Goal: Task Accomplishment & Management: Manage account settings

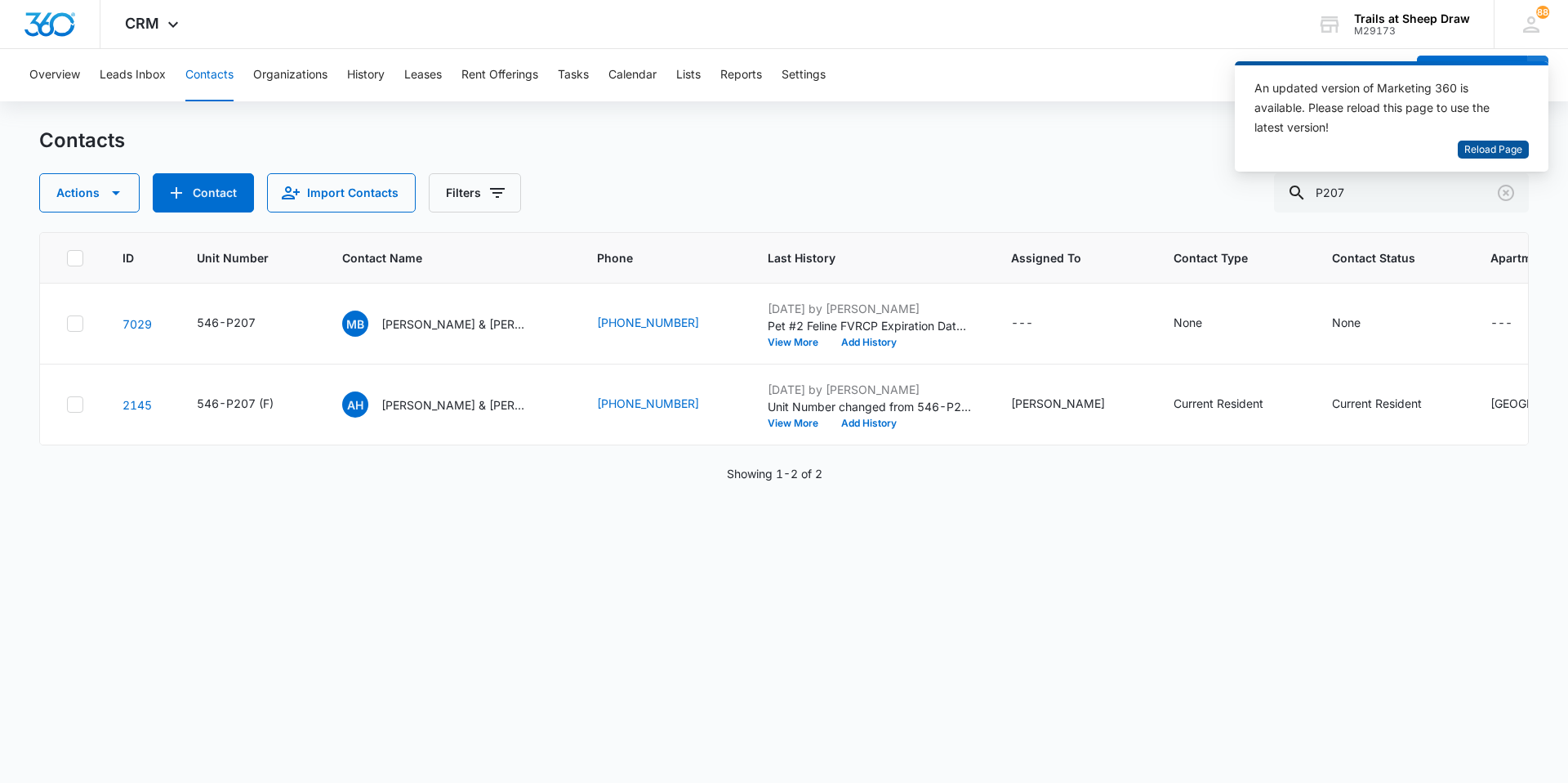
click at [1485, 151] on span "Reload Page" at bounding box center [1492, 150] width 58 height 16
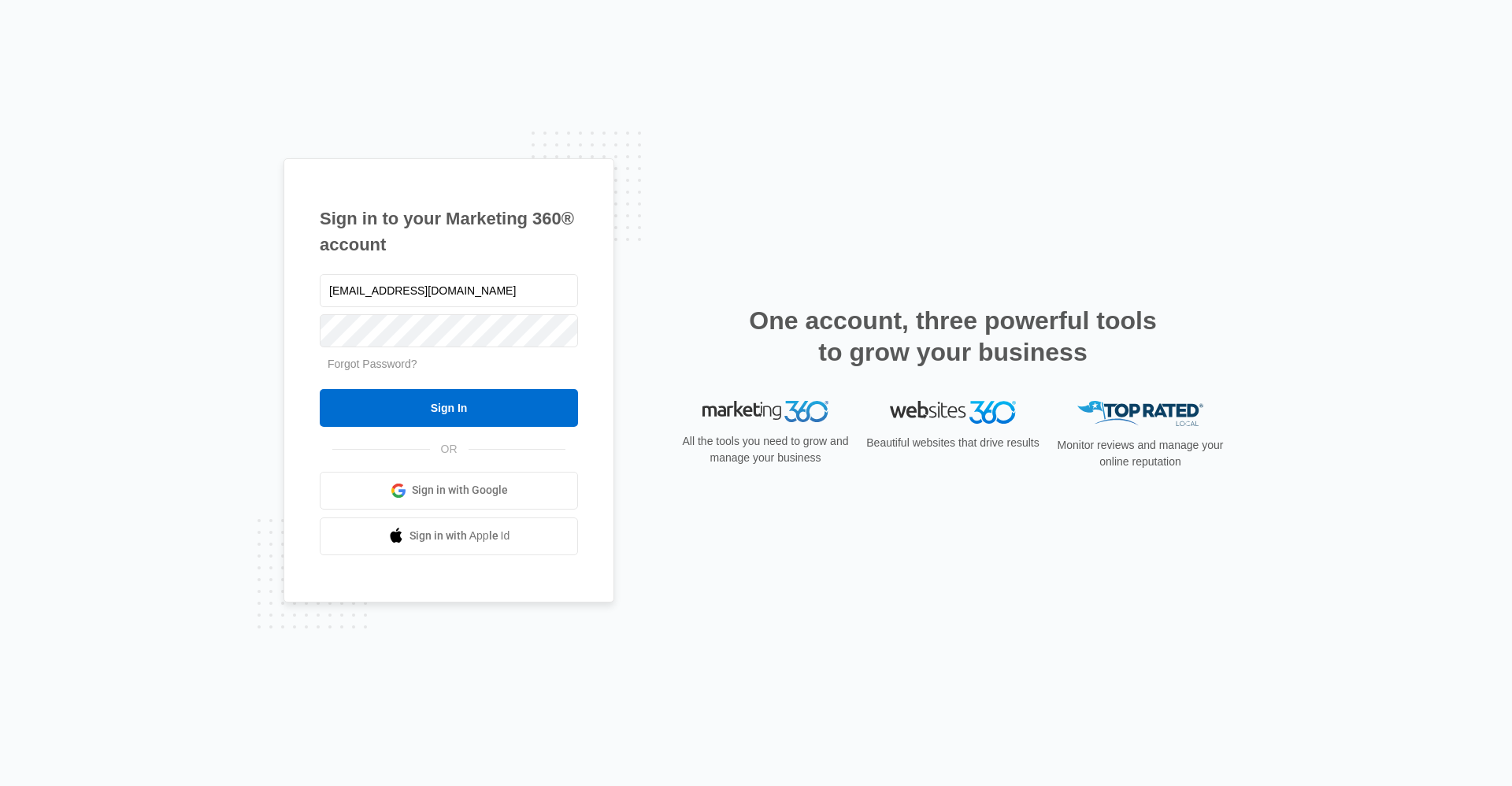
type input "[EMAIL_ADDRESS][DOMAIN_NAME]"
click at [320, 389] on input "Sign In" at bounding box center [449, 408] width 258 height 38
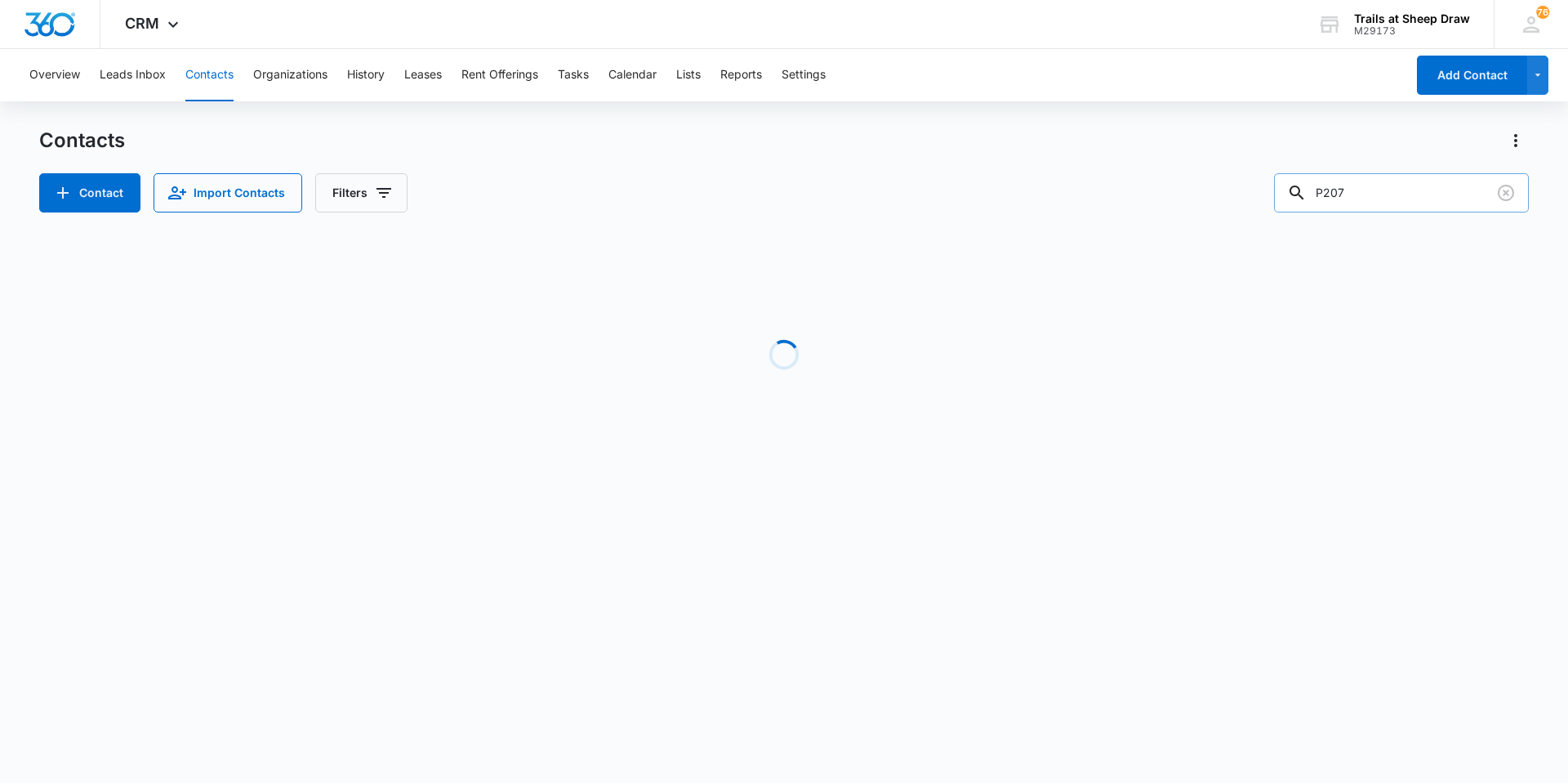
click at [1427, 193] on input "P207" at bounding box center [1400, 193] width 254 height 39
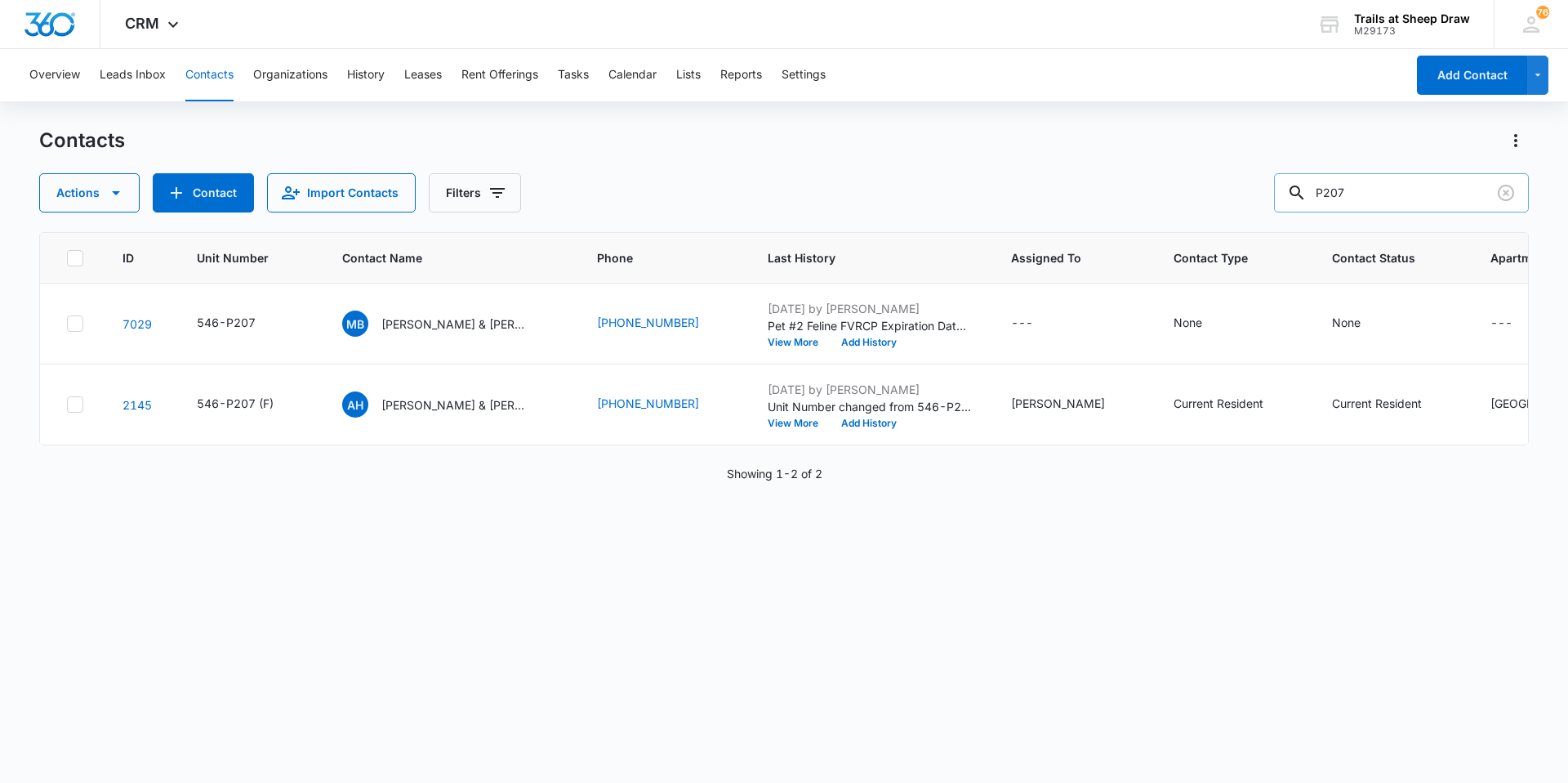
click at [1427, 193] on input "P207" at bounding box center [1400, 193] width 254 height 39
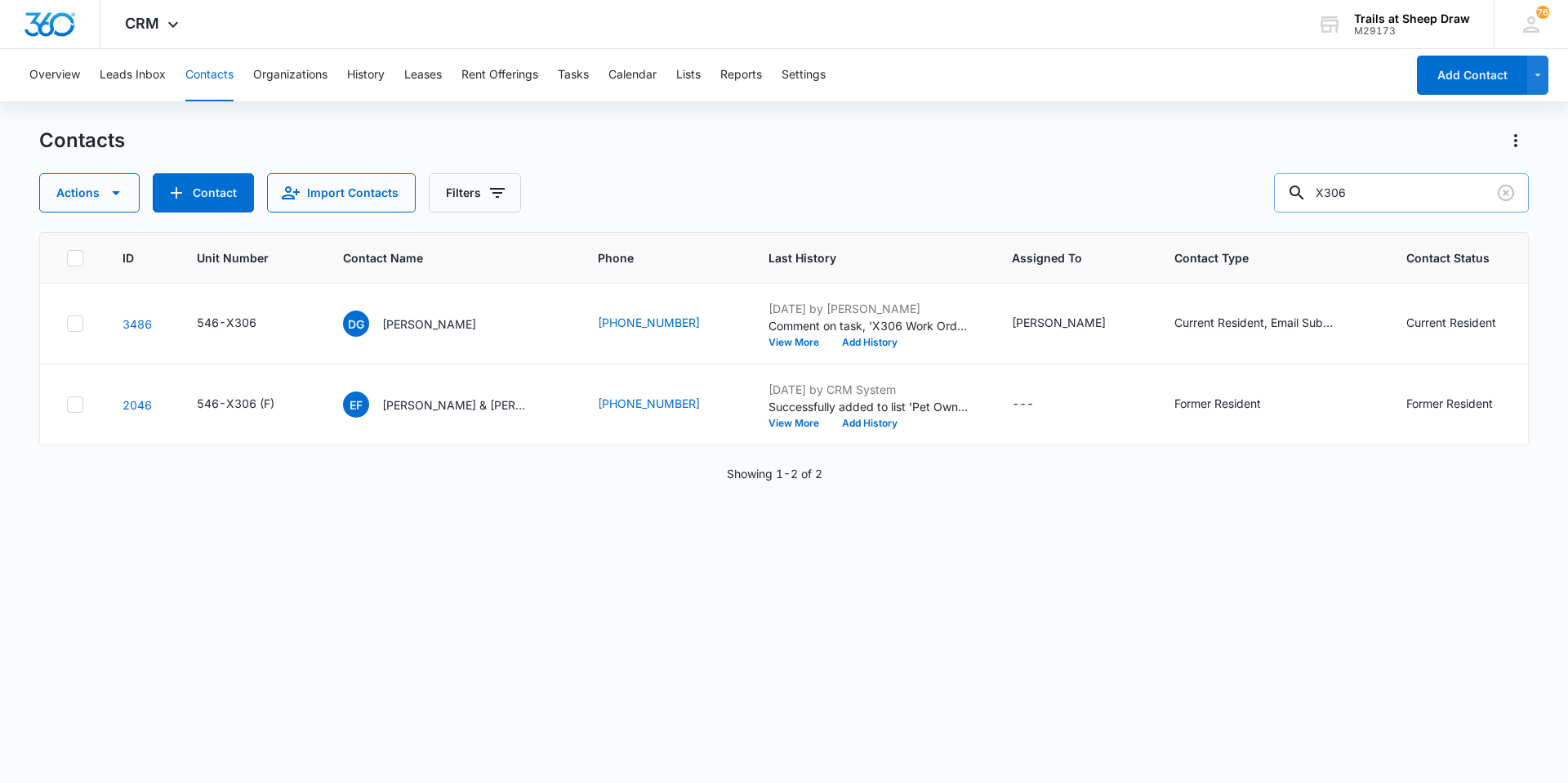
click at [1427, 193] on input "X306" at bounding box center [1400, 193] width 254 height 39
type input "Alexis Ayala"
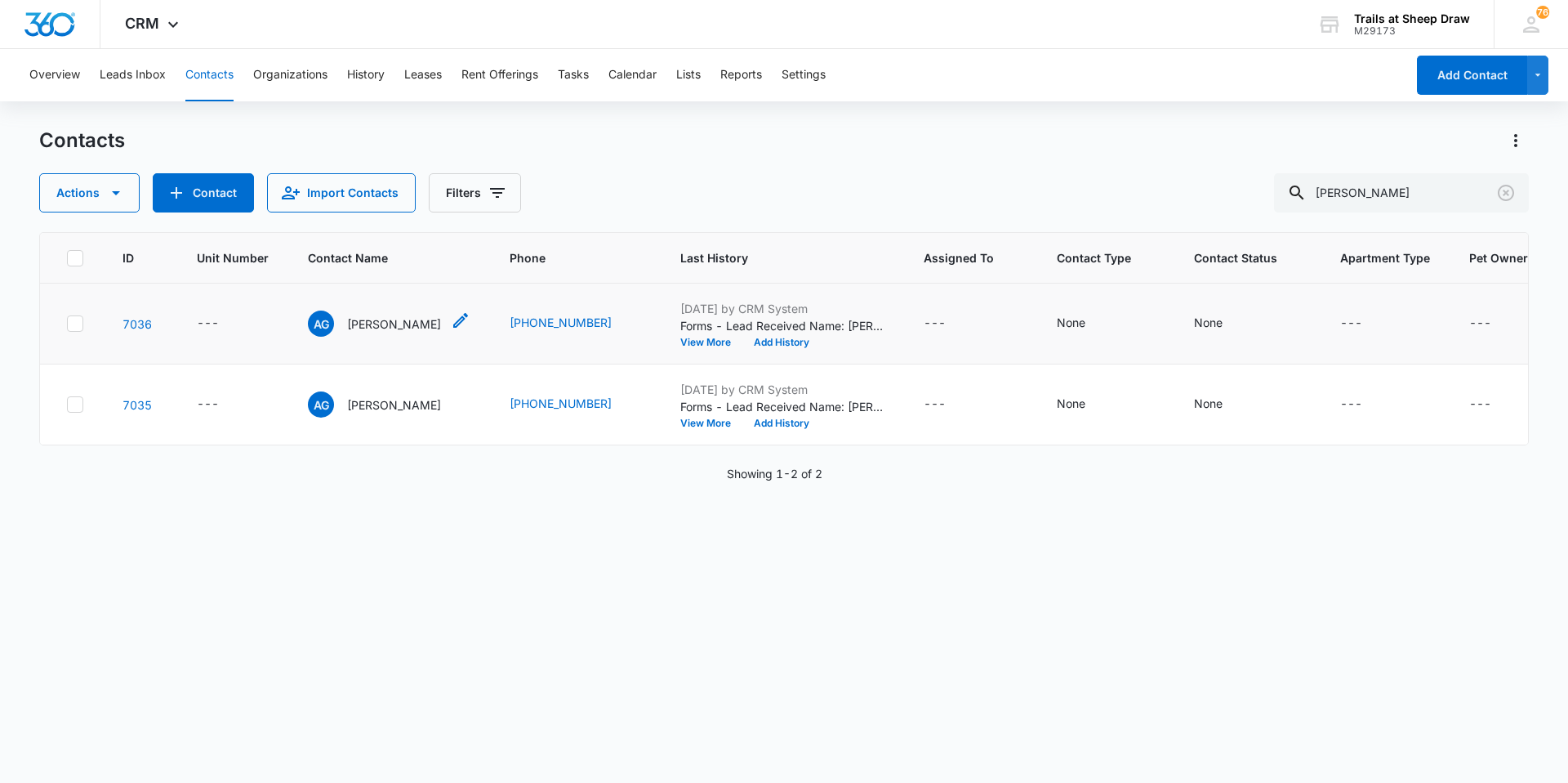
click at [395, 324] on p "Alexis Galaviz ayala" at bounding box center [394, 323] width 94 height 17
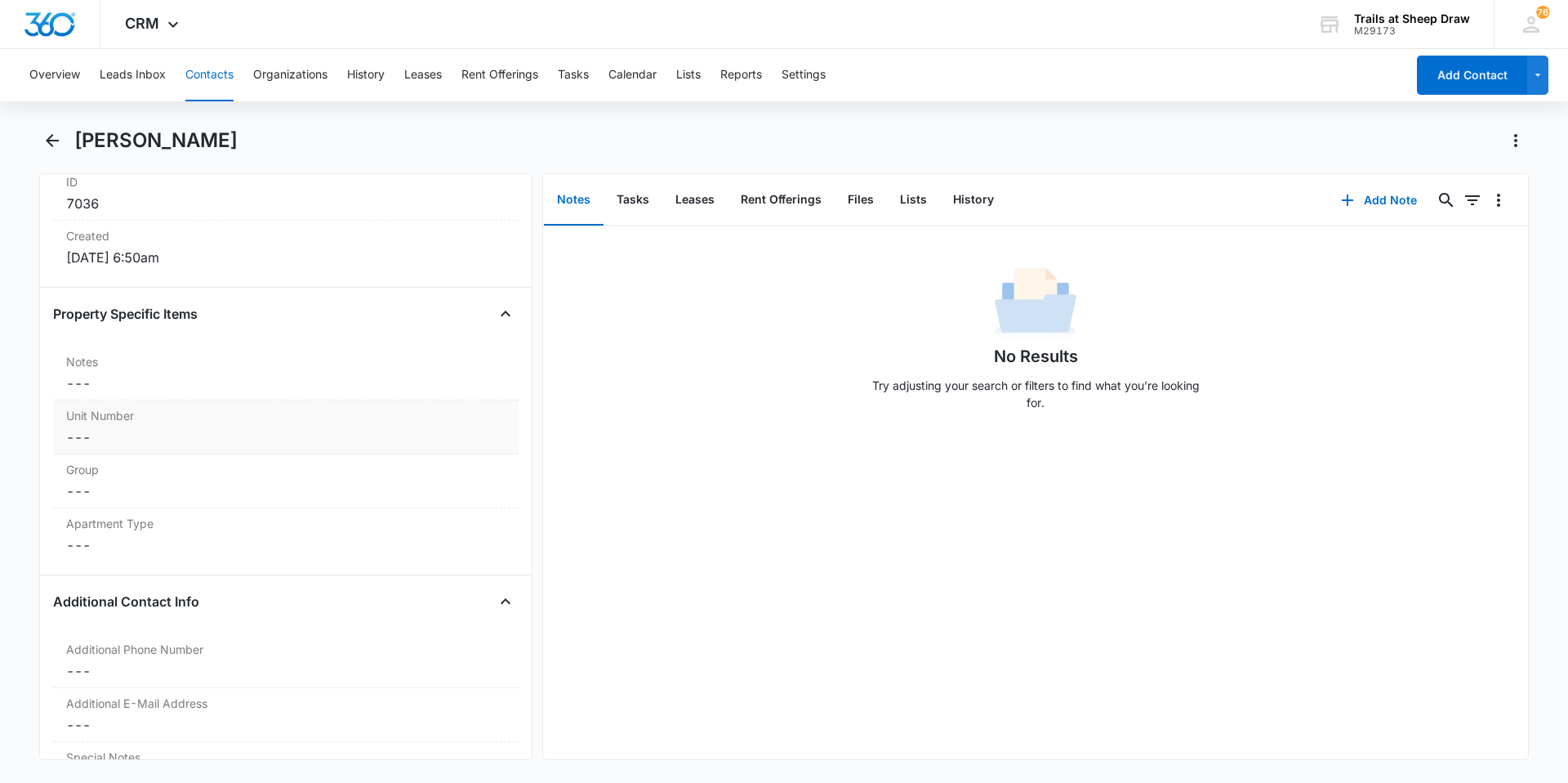
scroll to position [1144, 0]
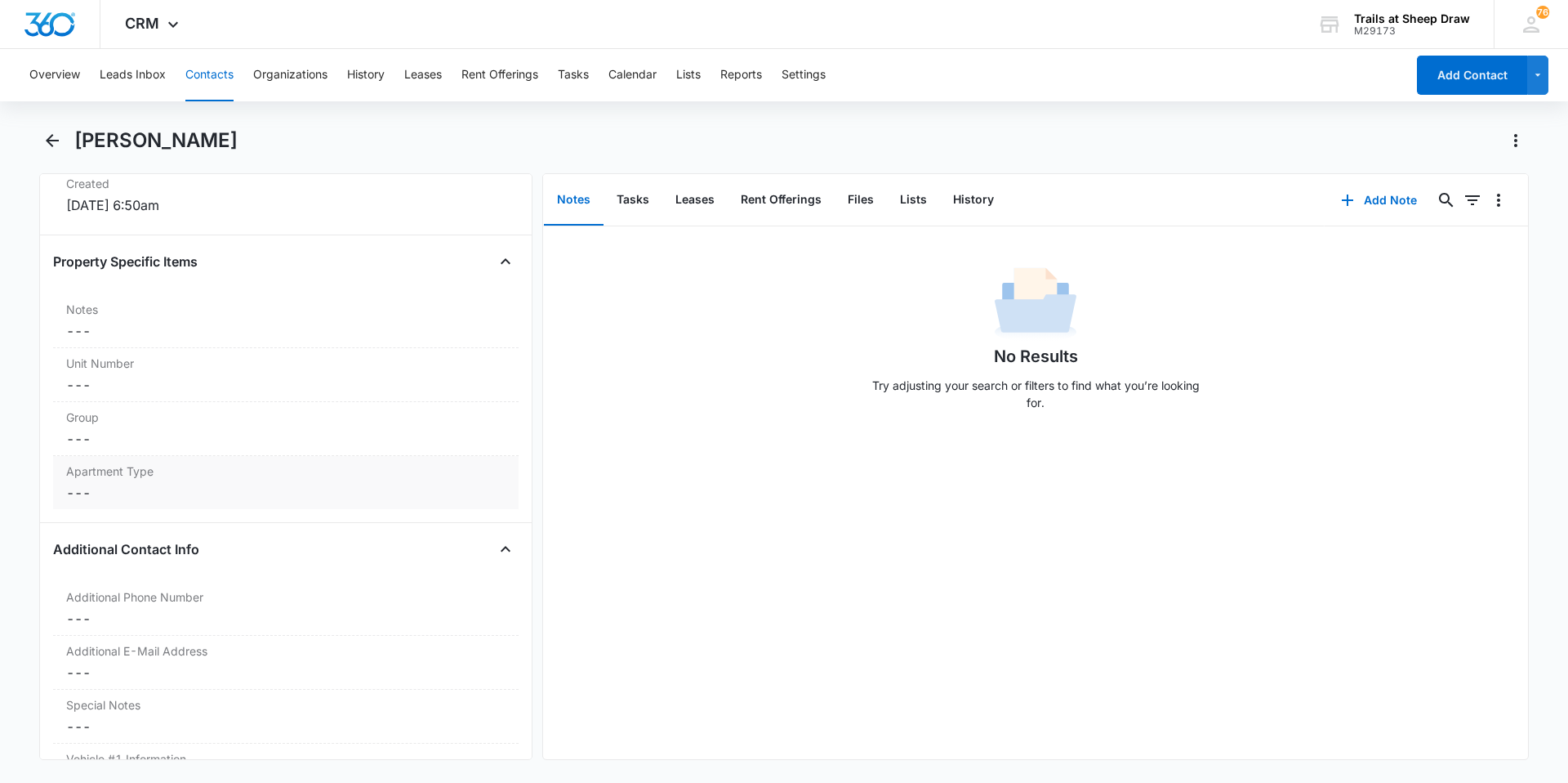
click at [162, 495] on dd "Cancel Save Changes ---" at bounding box center [285, 492] width 439 height 20
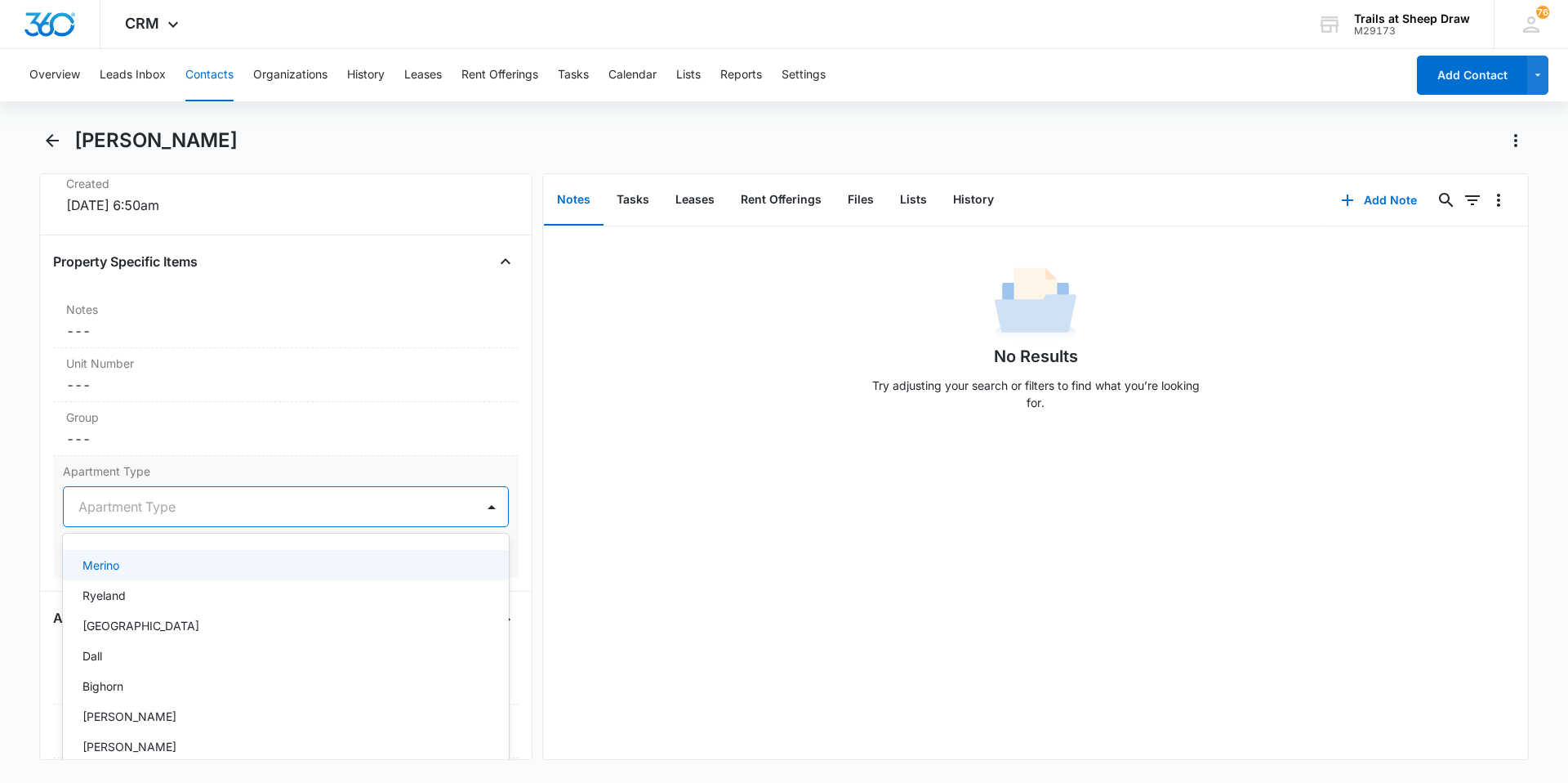
click at [193, 511] on div at bounding box center [266, 506] width 376 height 23
click at [169, 572] on div "Merino" at bounding box center [284, 564] width 404 height 17
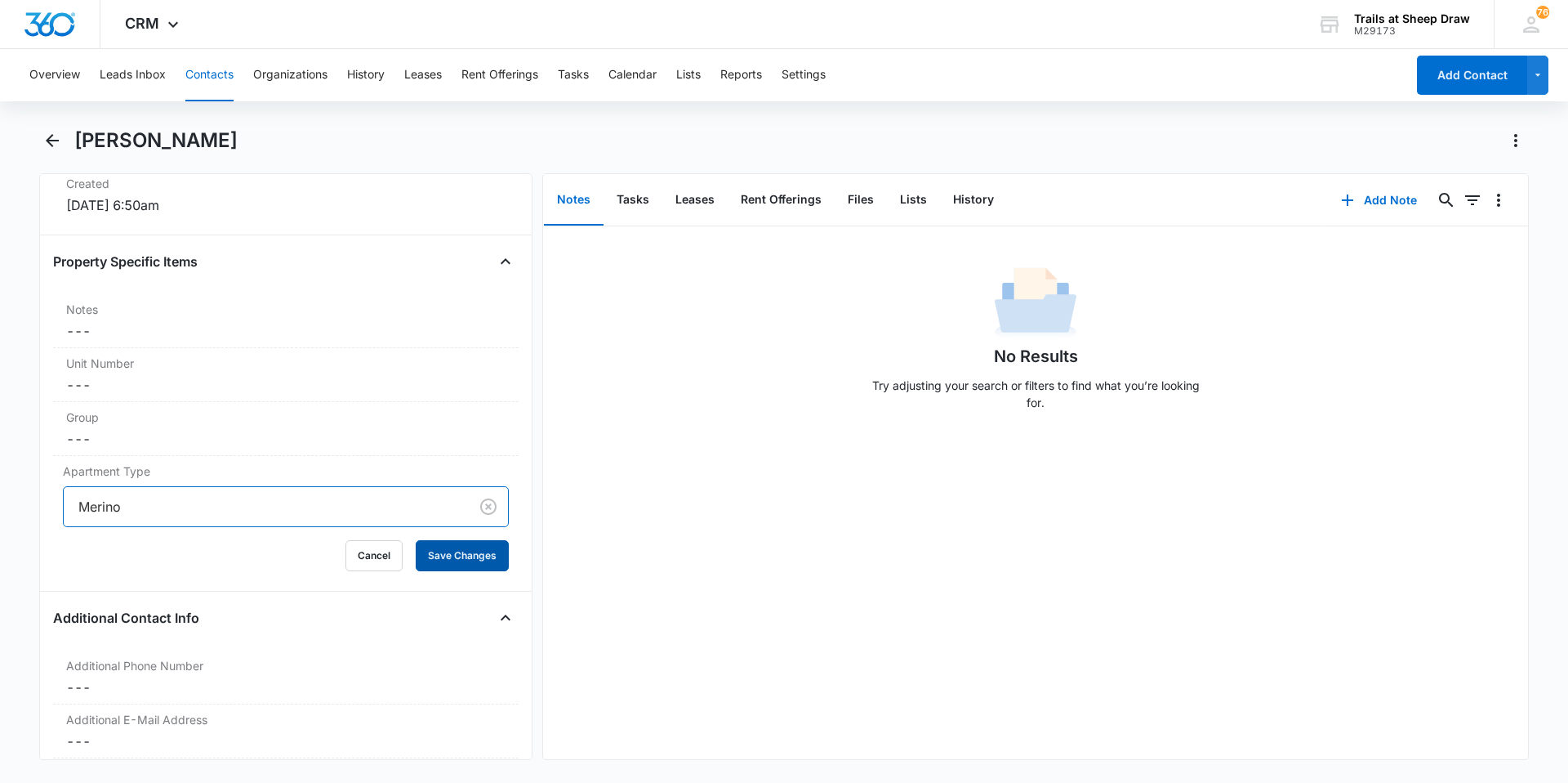
drag, startPoint x: 455, startPoint y: 555, endPoint x: 627, endPoint y: 595, distance: 176.6
click at [455, 555] on button "Save Changes" at bounding box center [461, 556] width 93 height 31
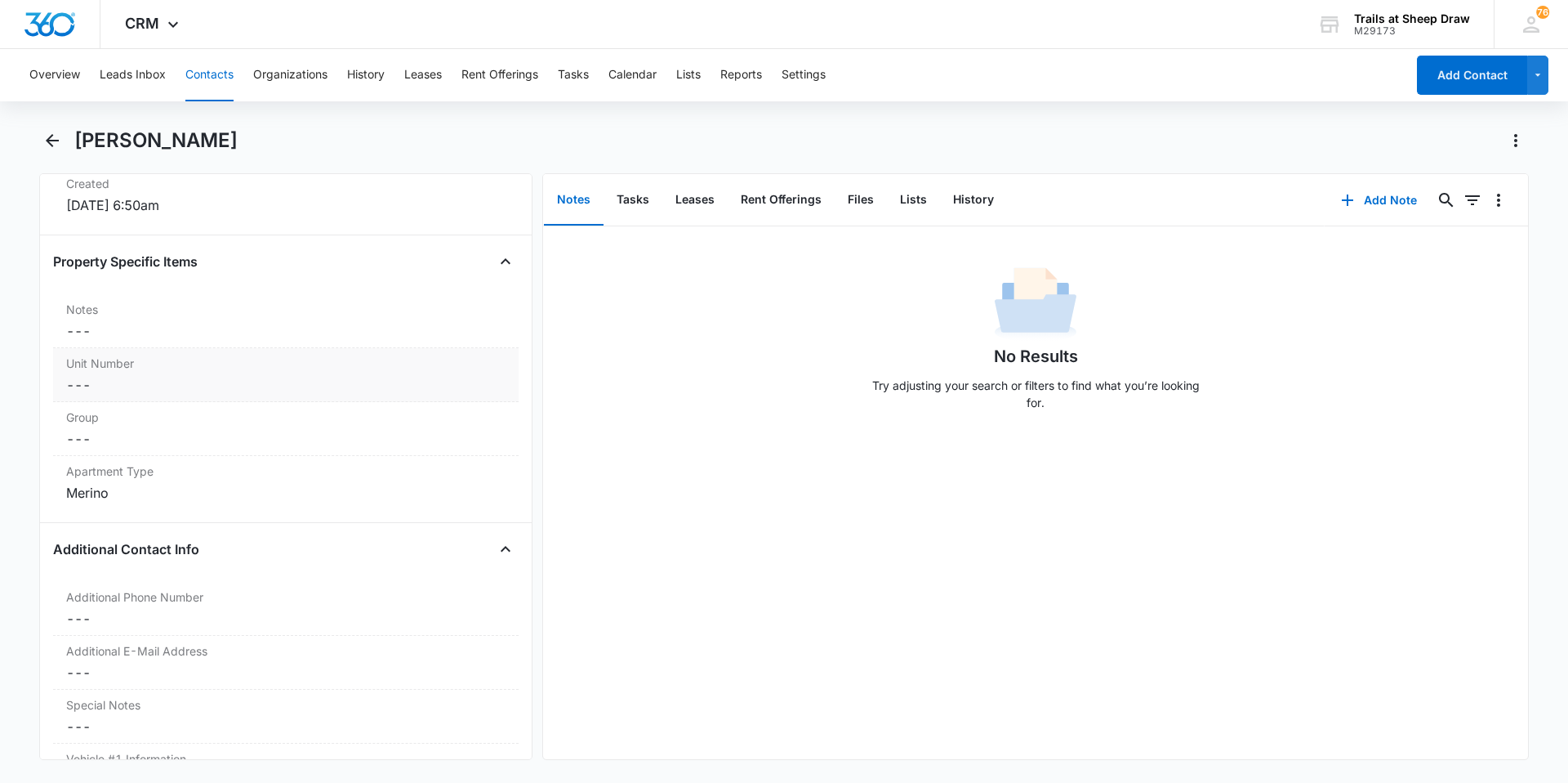
click at [125, 380] on dd "Cancel Save Changes ---" at bounding box center [285, 385] width 439 height 20
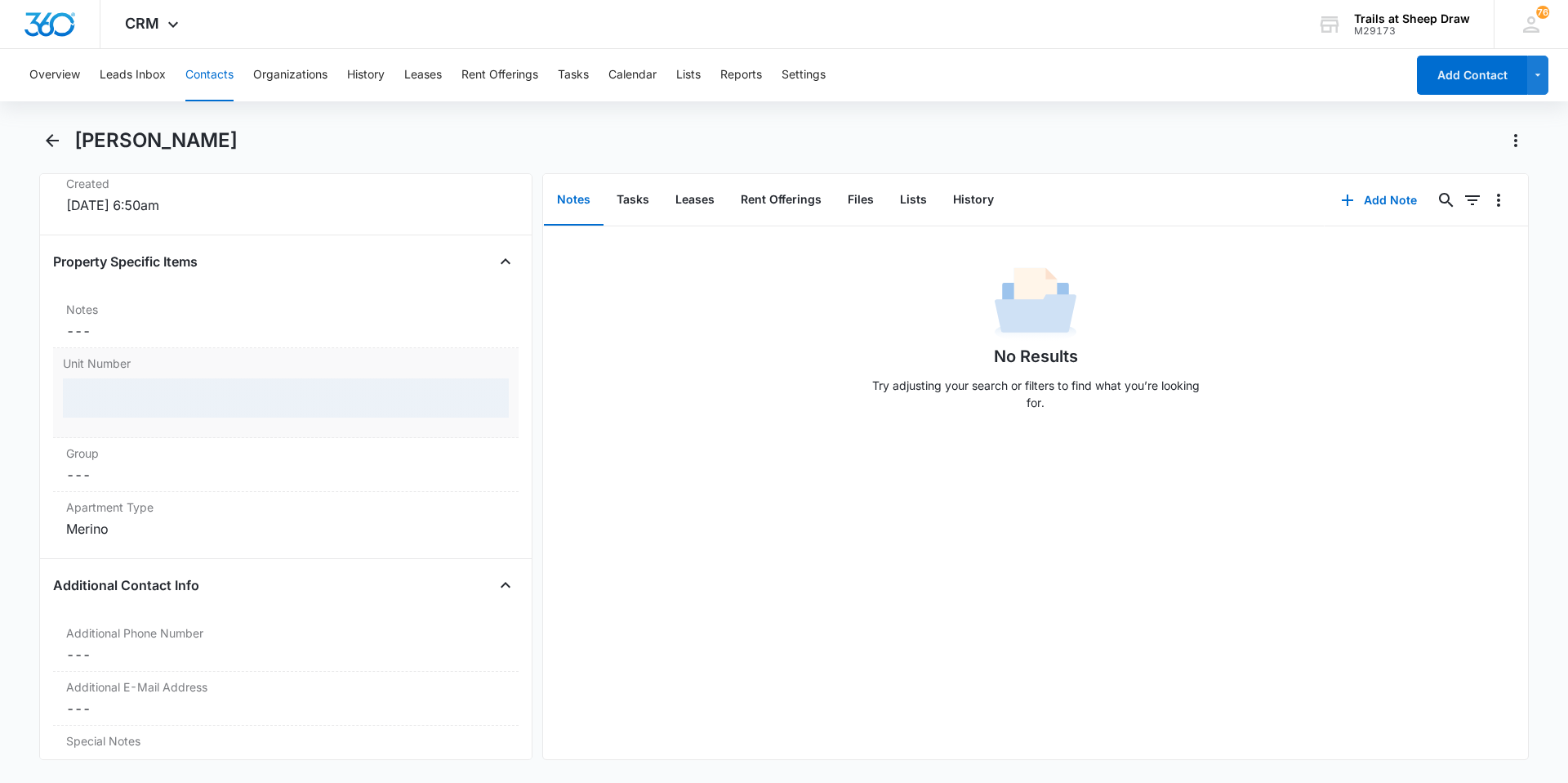
click at [116, 391] on div at bounding box center [286, 398] width 446 height 39
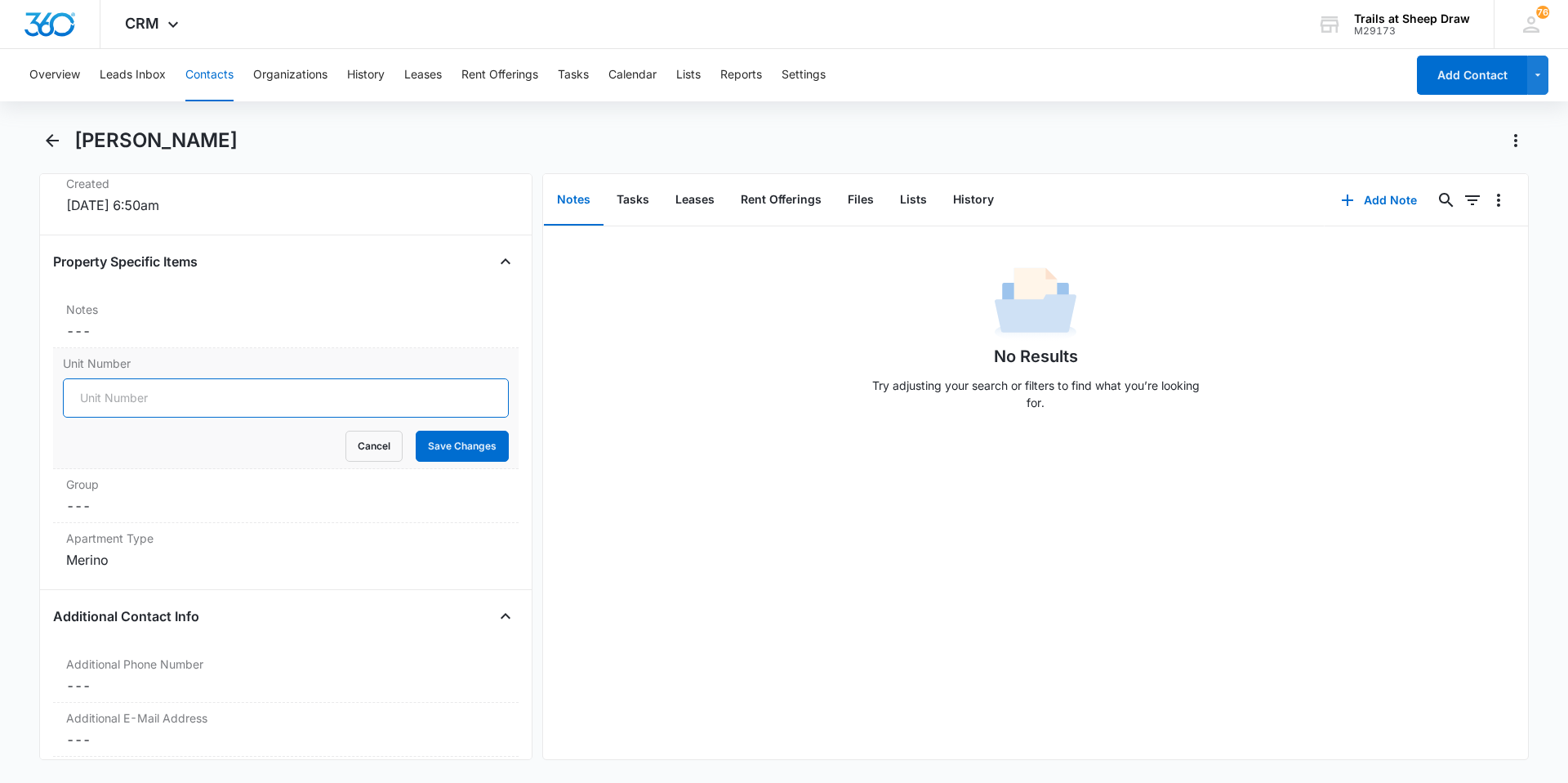
click at [115, 392] on input "Unit Number" at bounding box center [286, 398] width 446 height 39
type input "546-X306"
click at [469, 454] on button "Save Changes" at bounding box center [461, 446] width 93 height 31
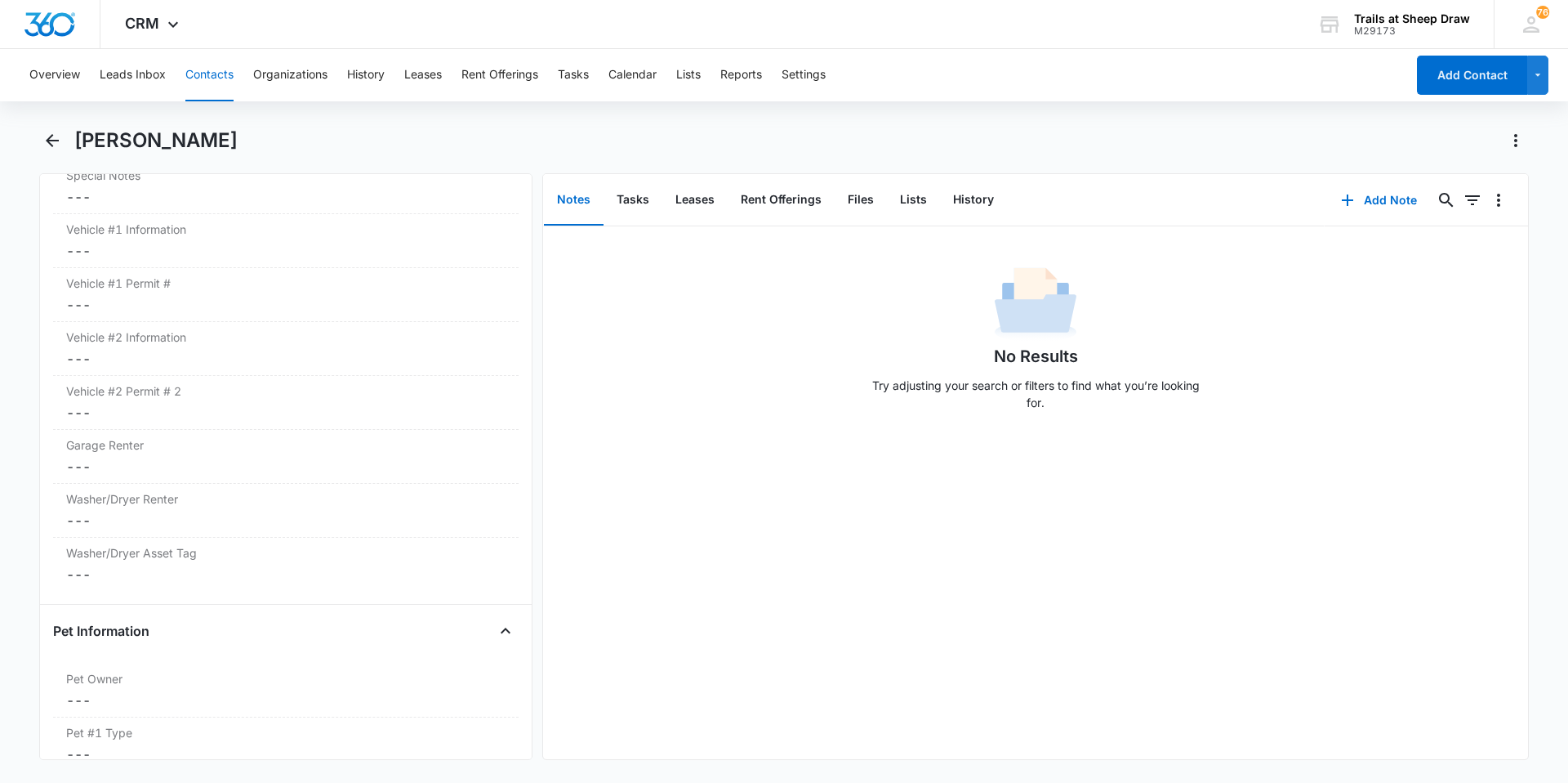
scroll to position [1797, 0]
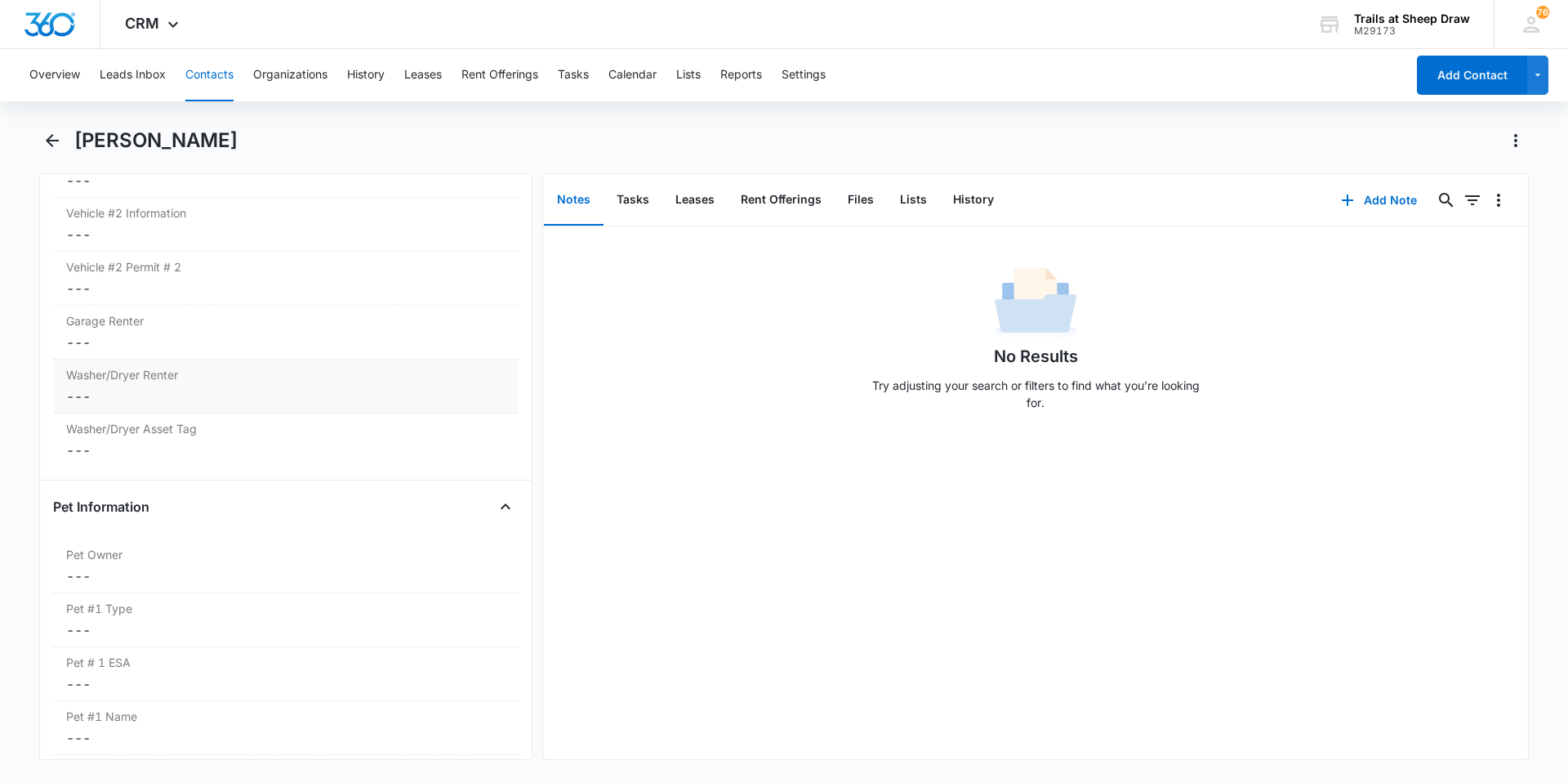
click at [434, 402] on dd "Cancel Save Changes ---" at bounding box center [285, 396] width 439 height 20
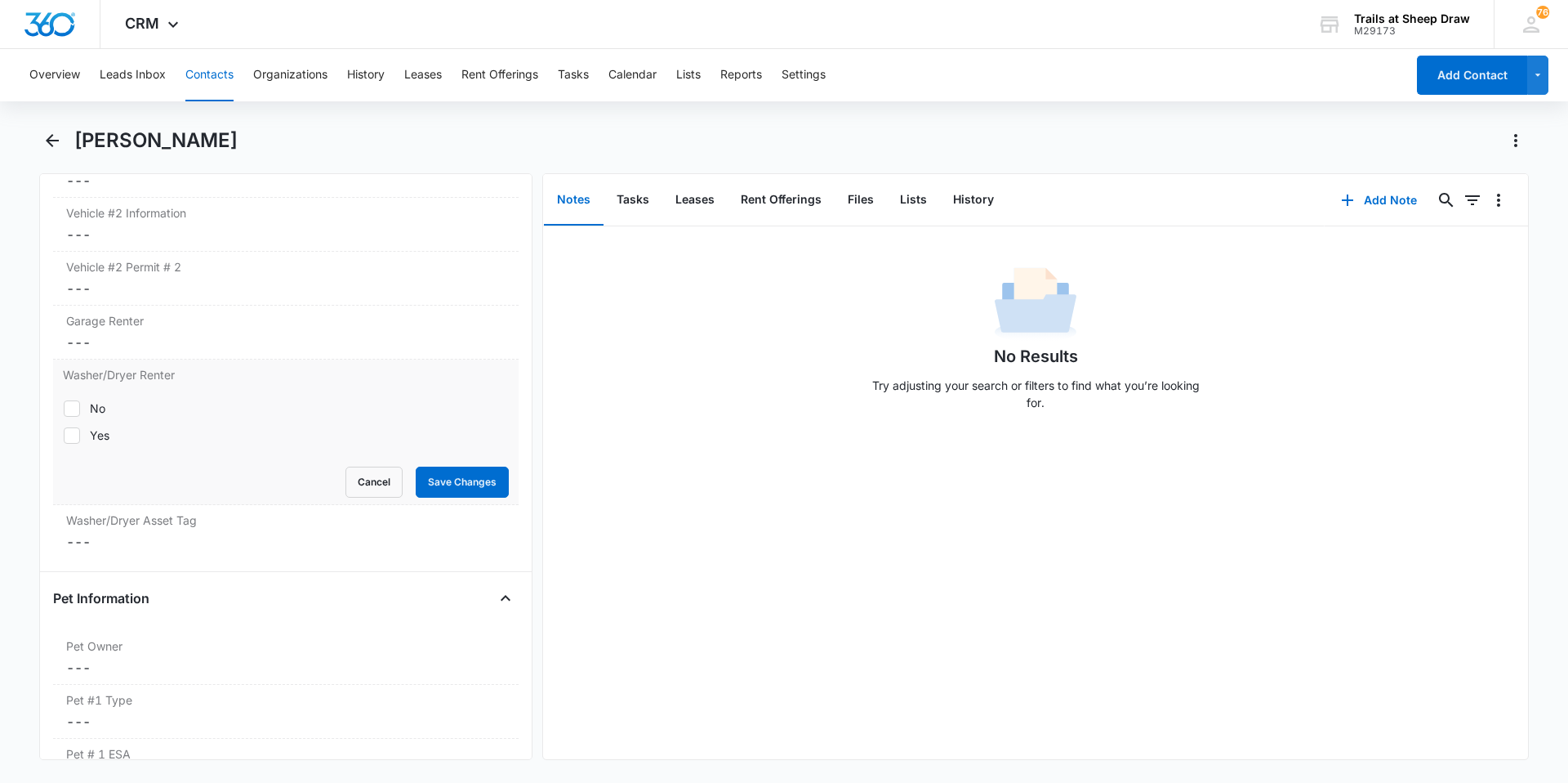
click at [86, 434] on label "Yes" at bounding box center [286, 434] width 446 height 17
click at [64, 434] on input "Yes" at bounding box center [63, 434] width 1 height 1
checkbox input "true"
click at [448, 486] on button "Save Changes" at bounding box center [461, 482] width 93 height 31
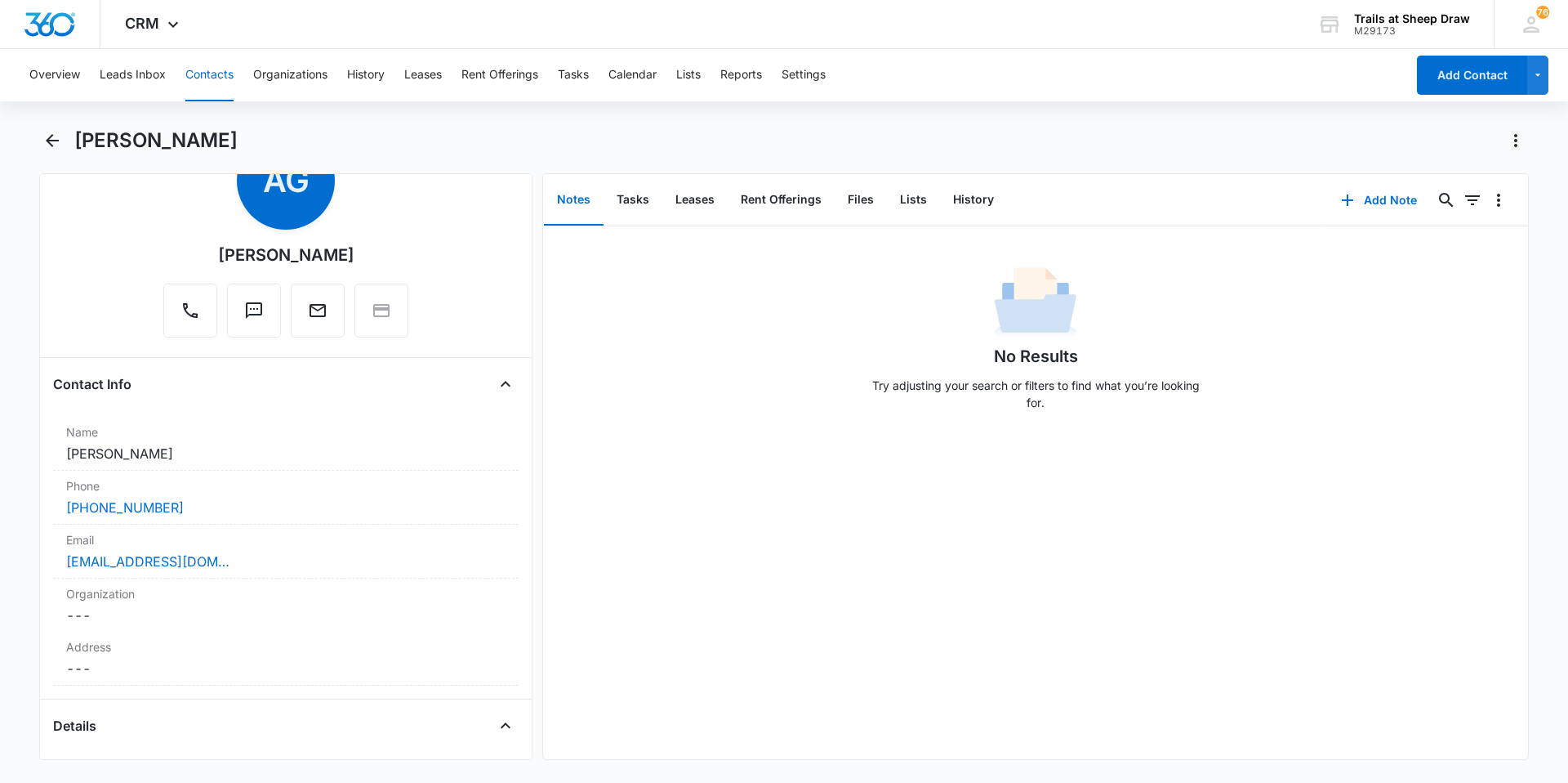
scroll to position [0, 0]
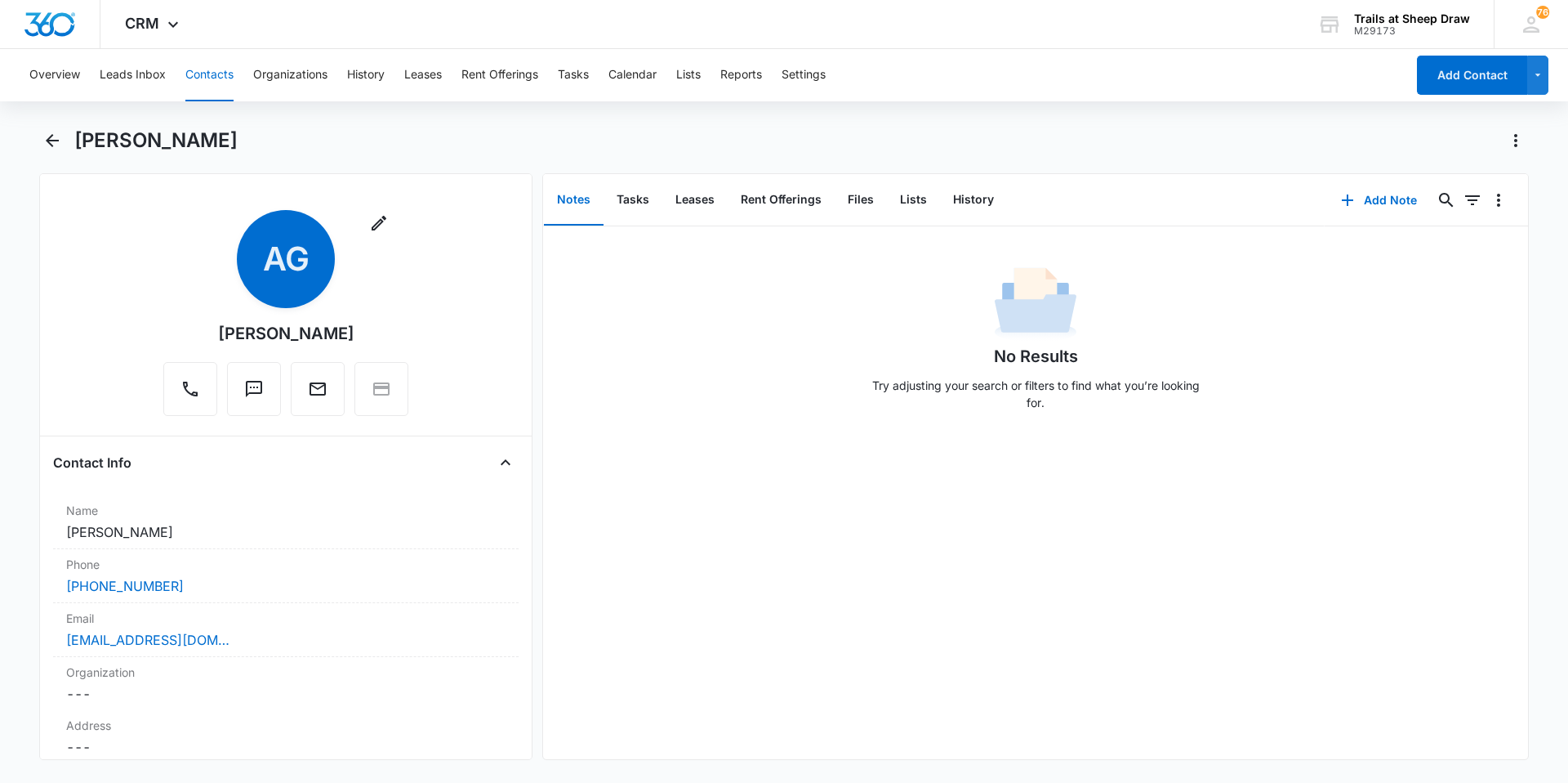
click at [317, 335] on div "Alexis Galaviz ayala" at bounding box center [286, 333] width 136 height 25
click at [369, 219] on icon "button" at bounding box center [379, 223] width 20 height 20
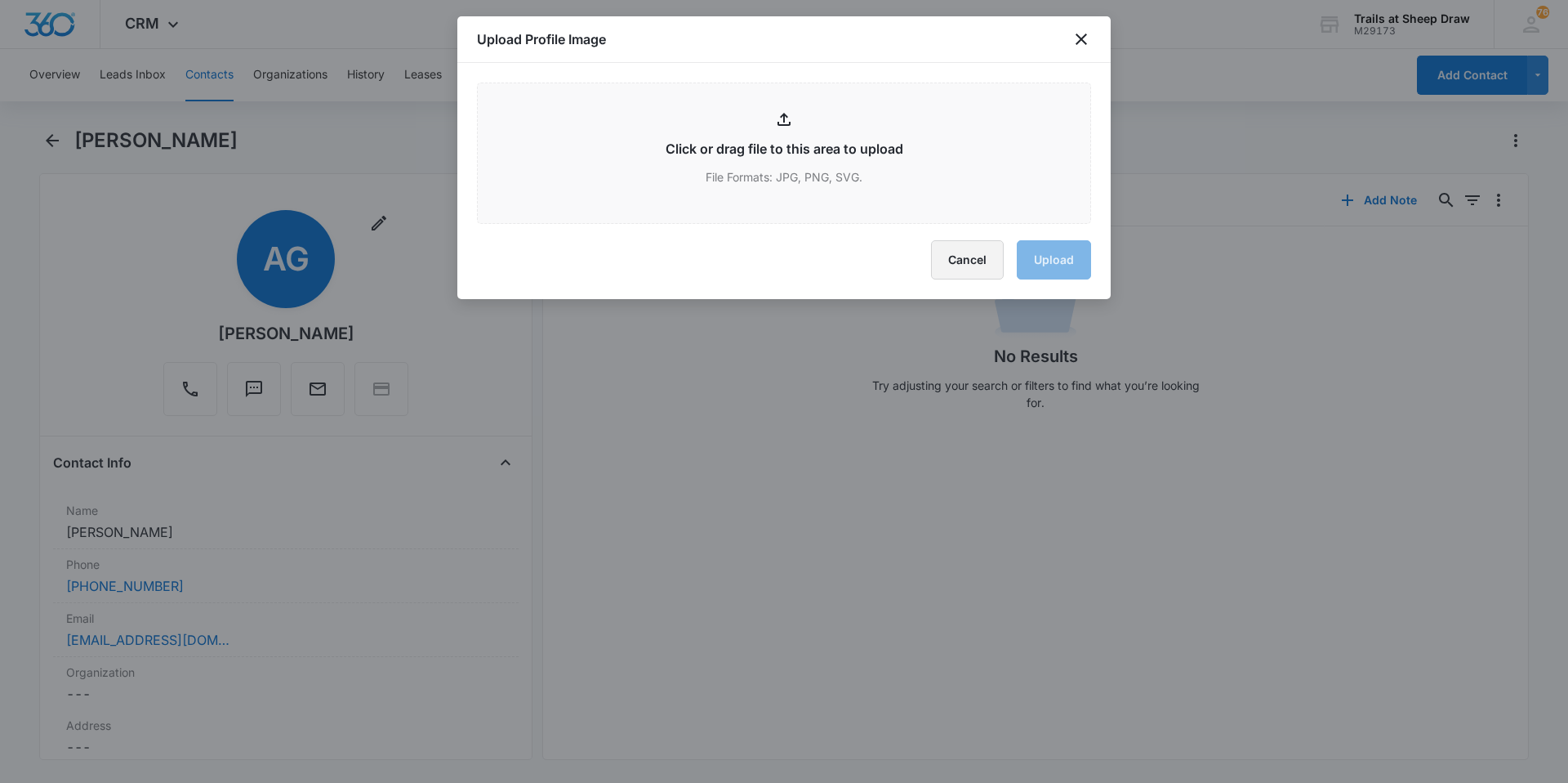
click at [979, 259] on button "Cancel" at bounding box center [967, 259] width 73 height 39
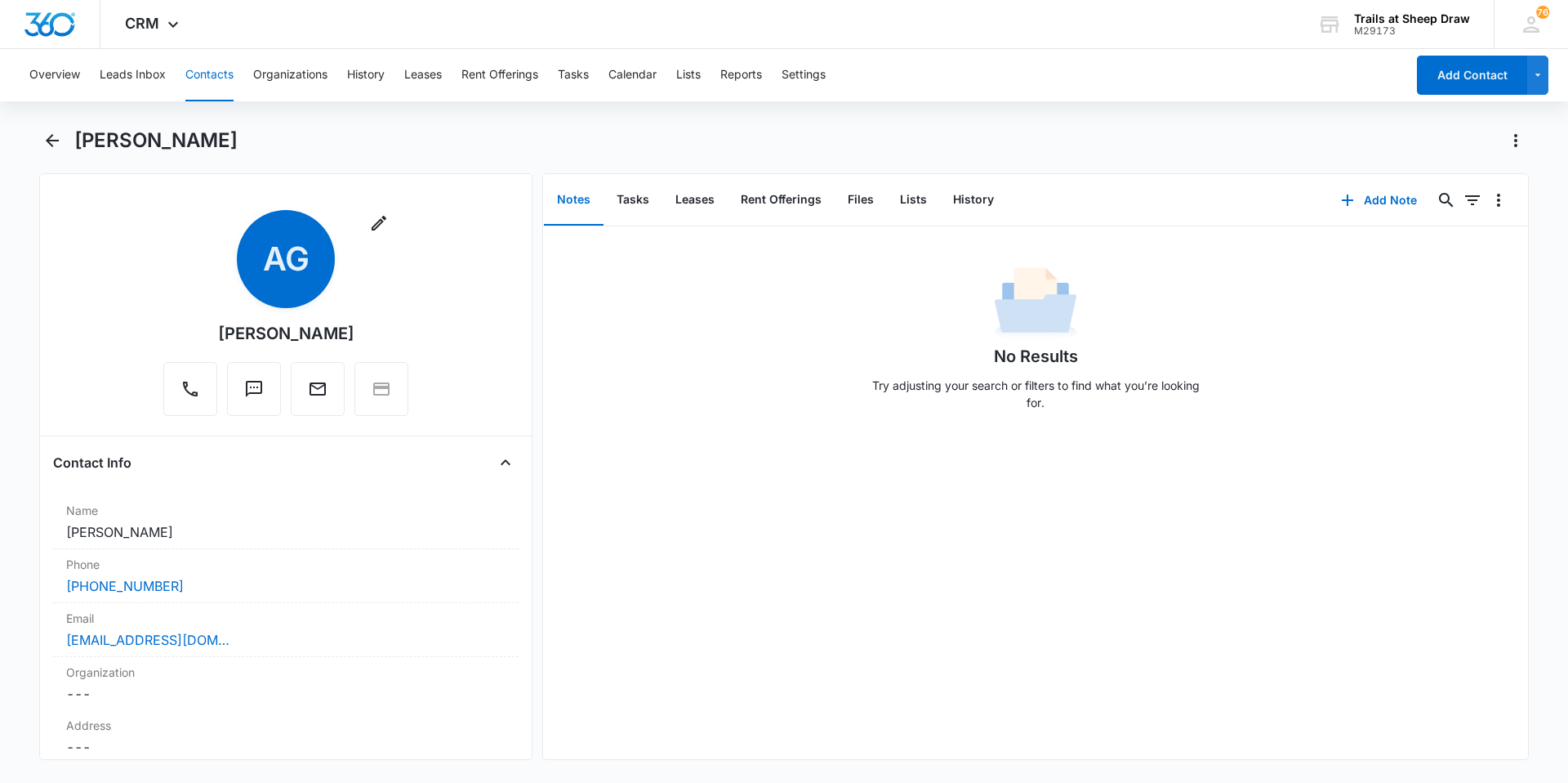
click at [306, 345] on div "Alexis Galaviz ayala" at bounding box center [286, 333] width 136 height 25
click at [259, 329] on div "Alexis Galaviz ayala" at bounding box center [286, 333] width 136 height 25
click at [160, 531] on dd "Cancel Save Changes Alexis Galaviz ayala" at bounding box center [285, 531] width 439 height 20
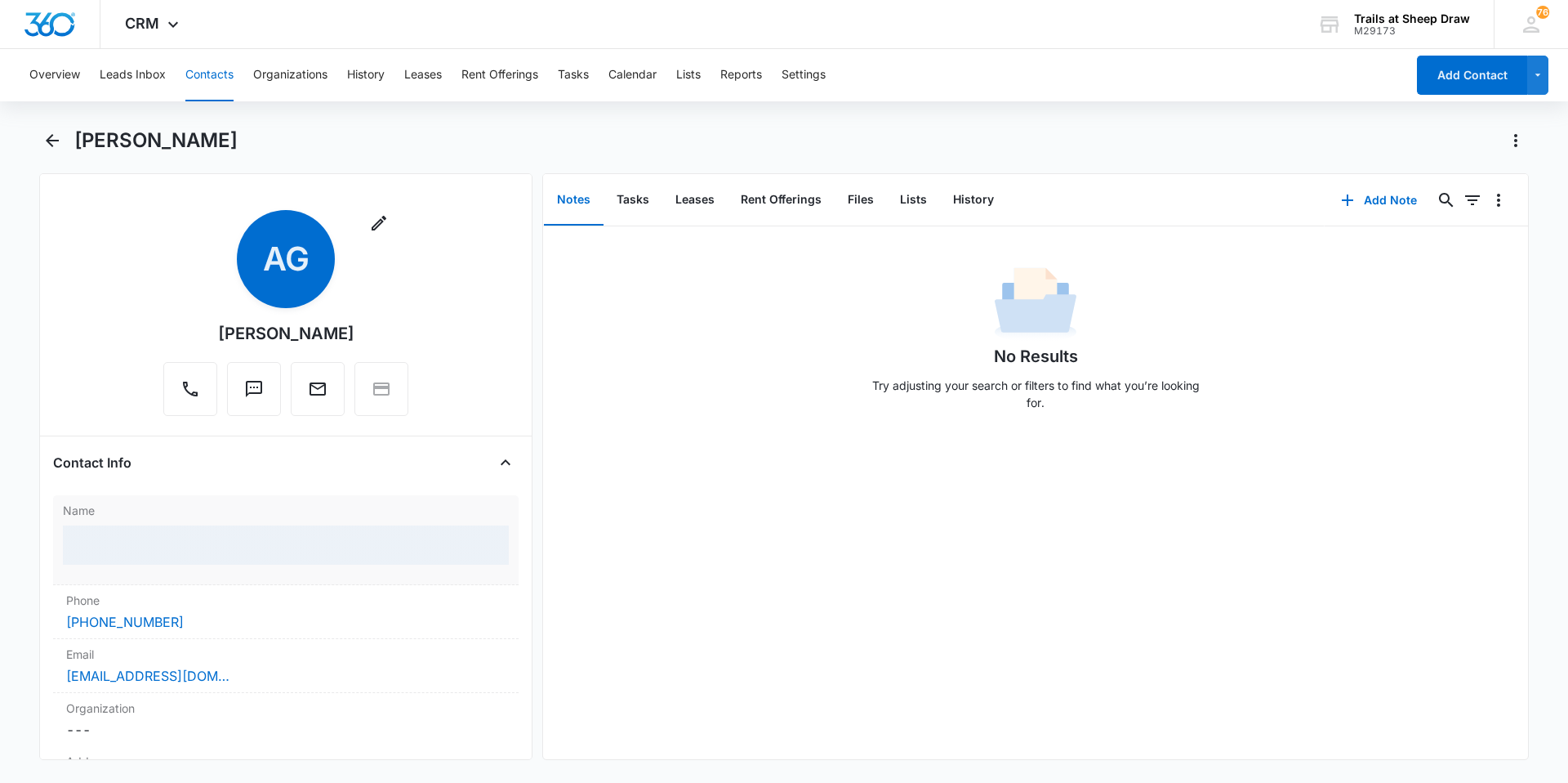
click at [155, 546] on div at bounding box center [286, 545] width 446 height 39
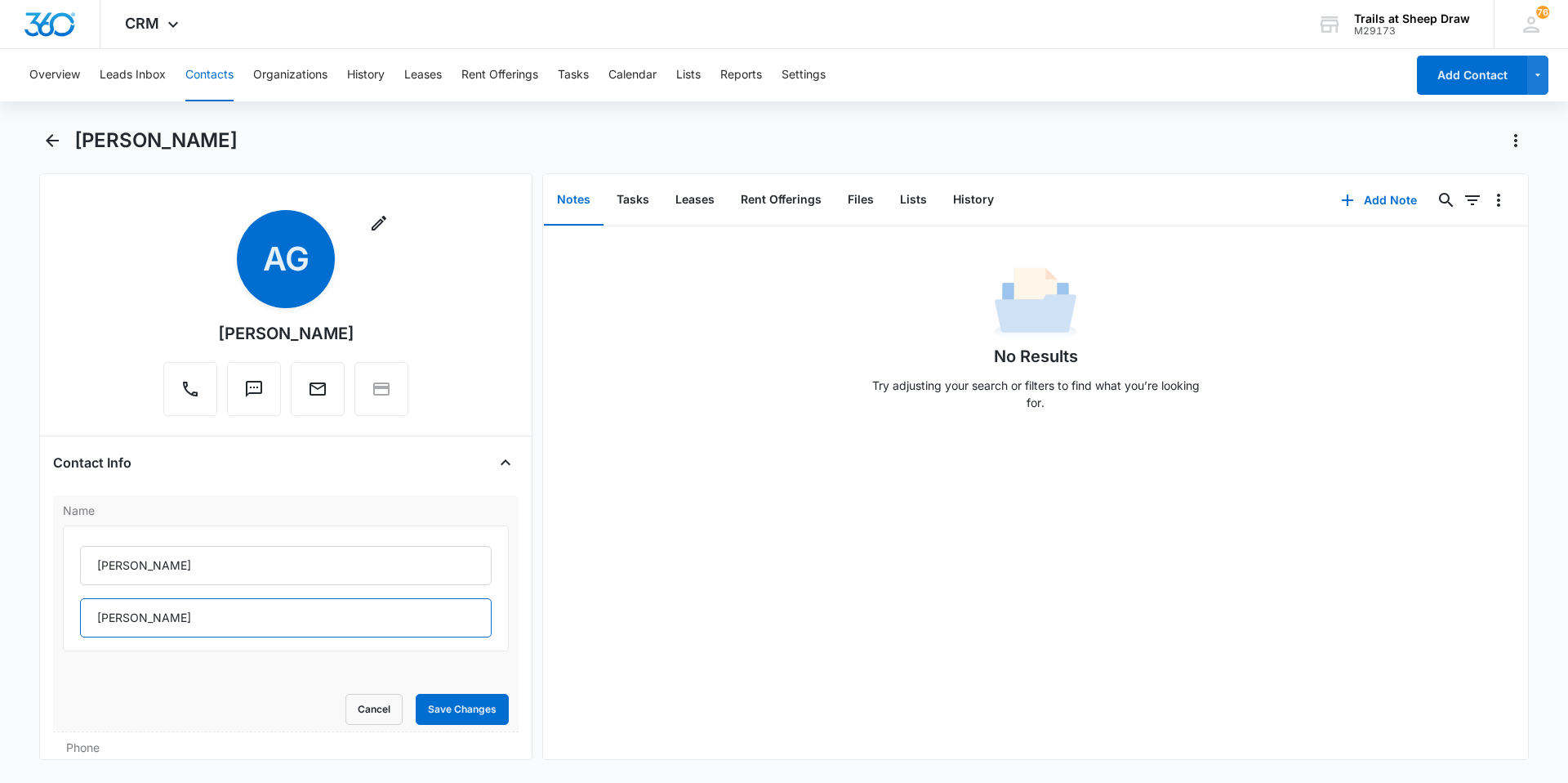
click at [146, 621] on input "Galaviz ayala" at bounding box center [285, 618] width 411 height 39
type input "Galaviz-Ayala"
click at [462, 707] on button "Save Changes" at bounding box center [461, 709] width 93 height 31
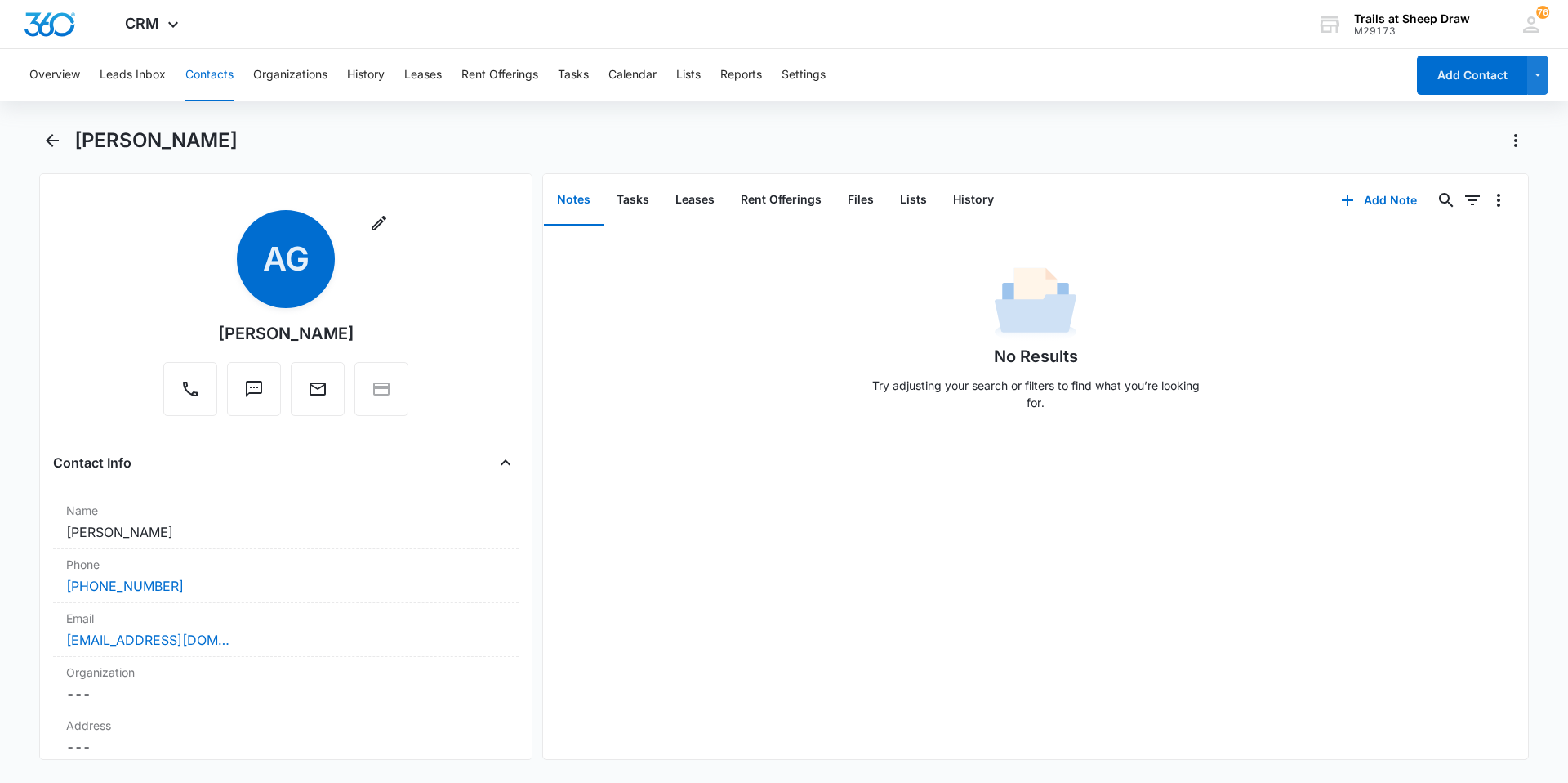
drag, startPoint x: 356, startPoint y: 338, endPoint x: 191, endPoint y: 347, distance: 165.2
click at [191, 347] on div "Remove AG Alexis Galaviz-Ayala" at bounding box center [285, 313] width 244 height 206
copy div "Alexis Galaviz-Ayala"
click at [104, 159] on div "Alexis Galaviz-Ayala" at bounding box center [784, 150] width 1489 height 46
drag, startPoint x: 268, startPoint y: 140, endPoint x: 72, endPoint y: 154, distance: 196.5
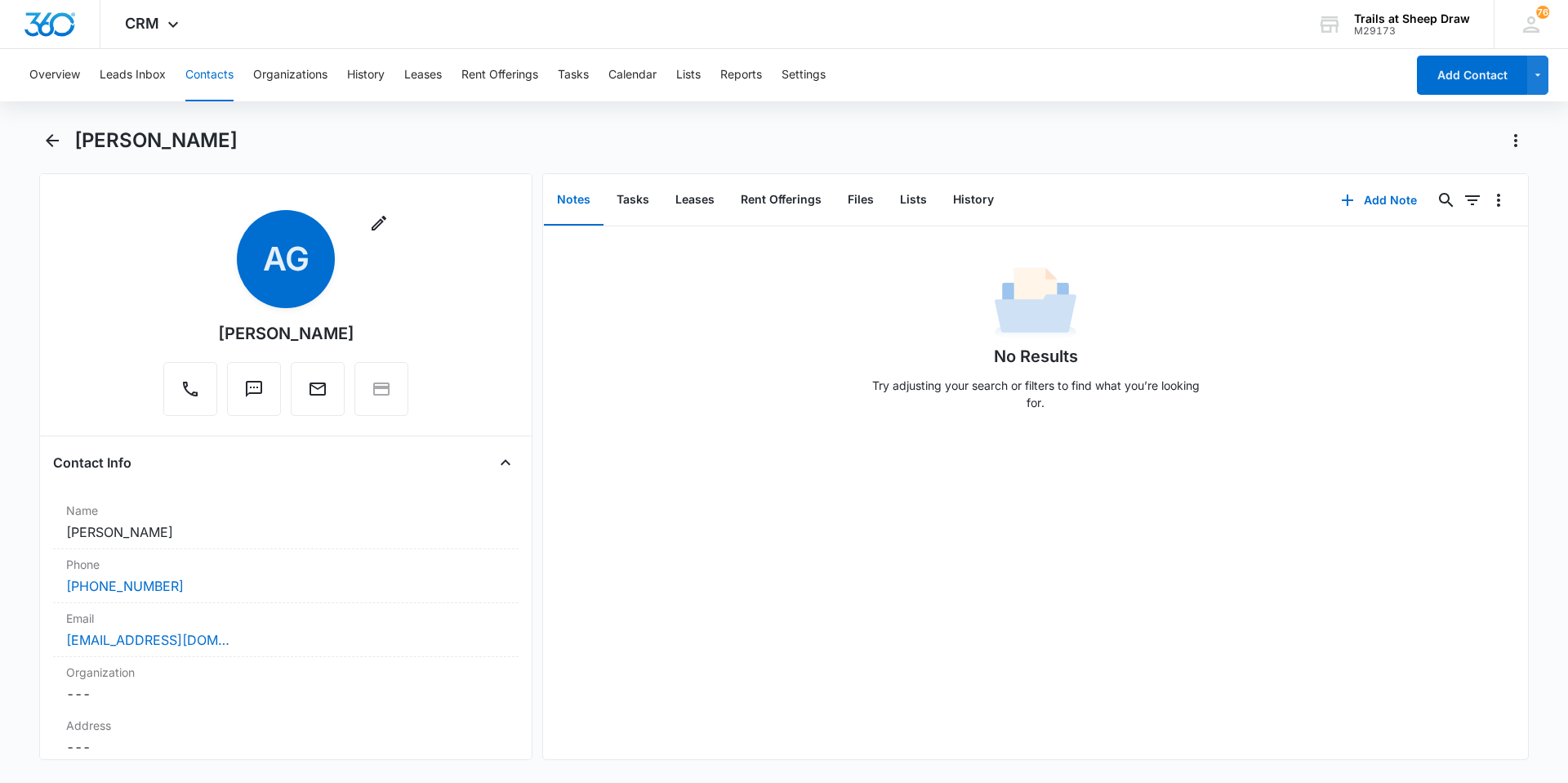
click at [72, 154] on div "Alexis Galaviz-Ayala" at bounding box center [784, 150] width 1489 height 46
copy h1 "Alexis Galaviz-Ayala"
click at [12, 533] on main "Alexis Galaviz-Ayala Remove AG Alexis Galaviz-Ayala Contact Info Name Cancel Sa…" at bounding box center [784, 454] width 1568 height 652
drag, startPoint x: 367, startPoint y: 332, endPoint x: 193, endPoint y: 332, distance: 174.0
click at [193, 332] on div "Remove AG Alexis Galaviz-Ayala" at bounding box center [285, 313] width 244 height 206
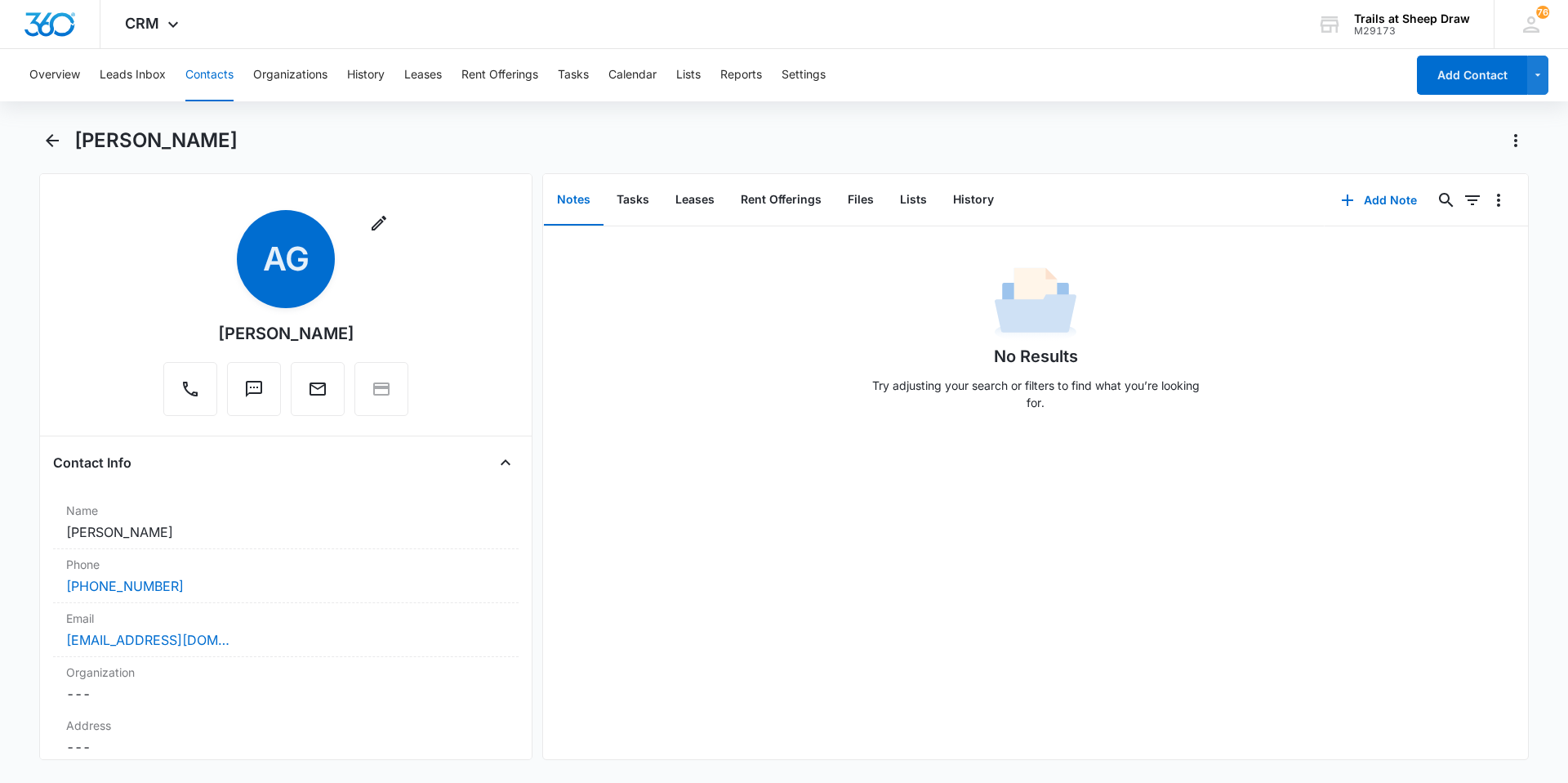
copy div "Alexis Galaviz-Ayala"
click at [214, 82] on button "Contacts" at bounding box center [209, 75] width 48 height 52
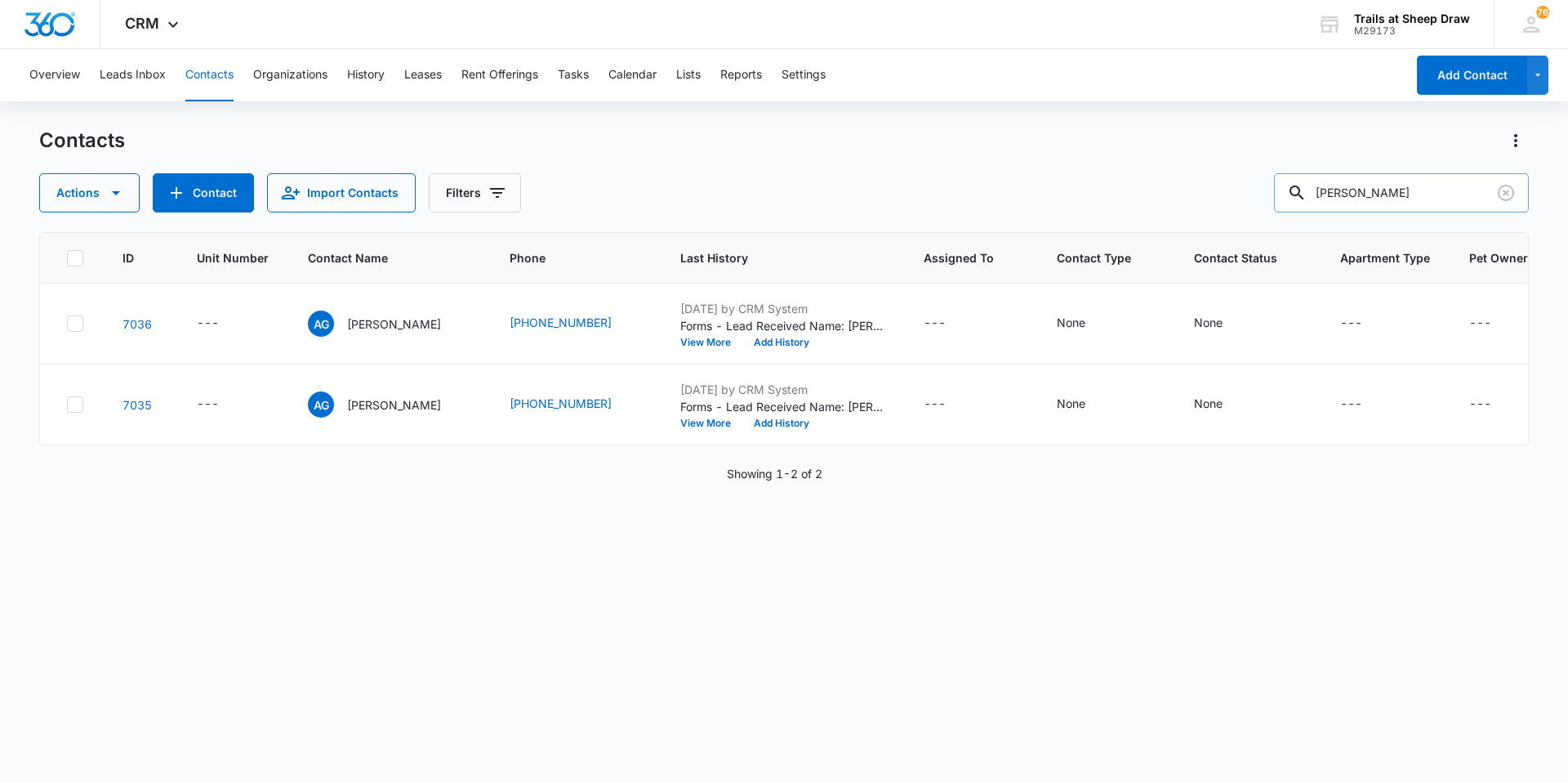
click at [1376, 198] on input "Alexis Ayala" at bounding box center [1400, 193] width 254 height 39
click at [1376, 199] on input "Alexis Ayala" at bounding box center [1400, 193] width 254 height 39
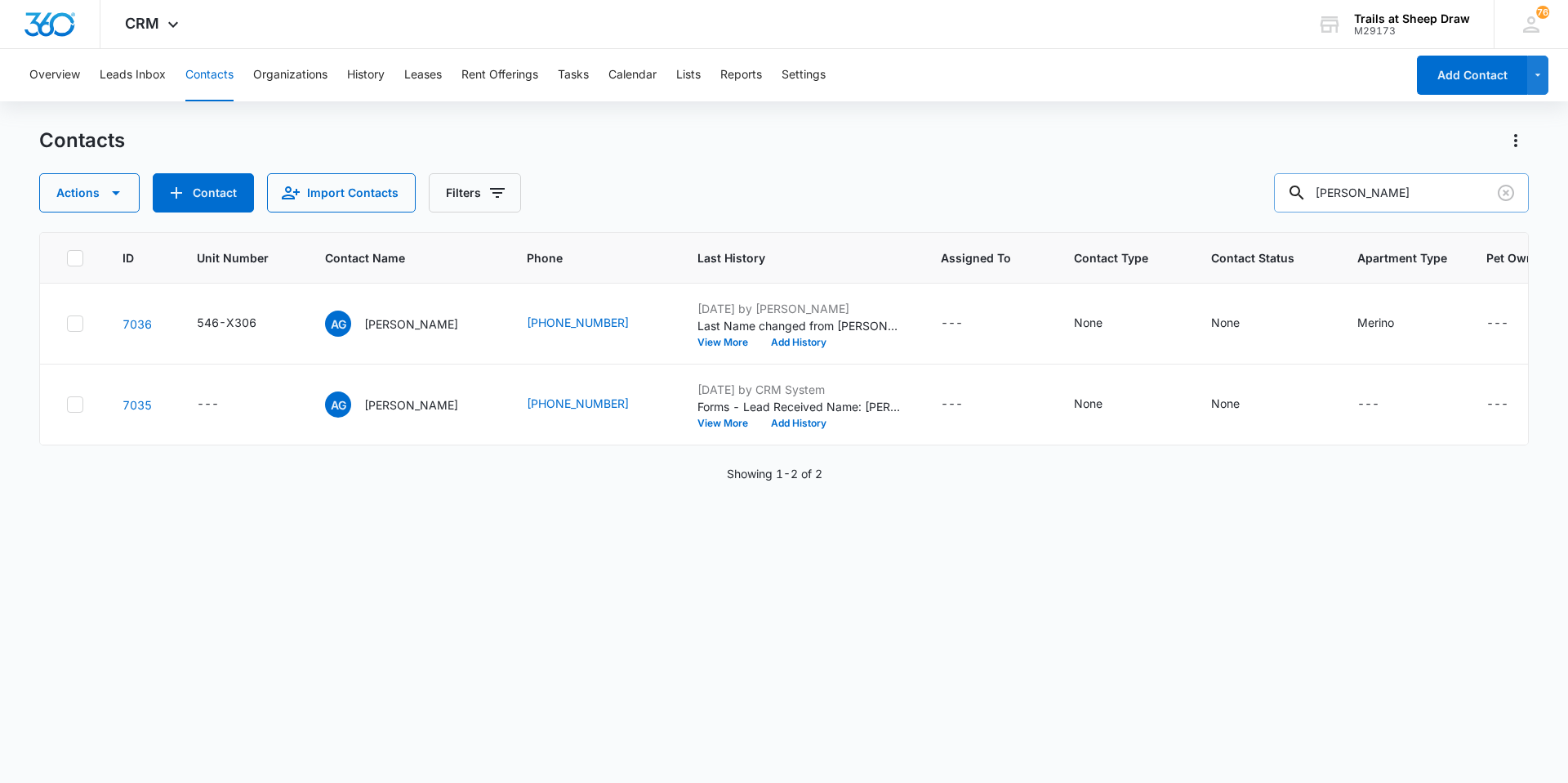
type input "susan"
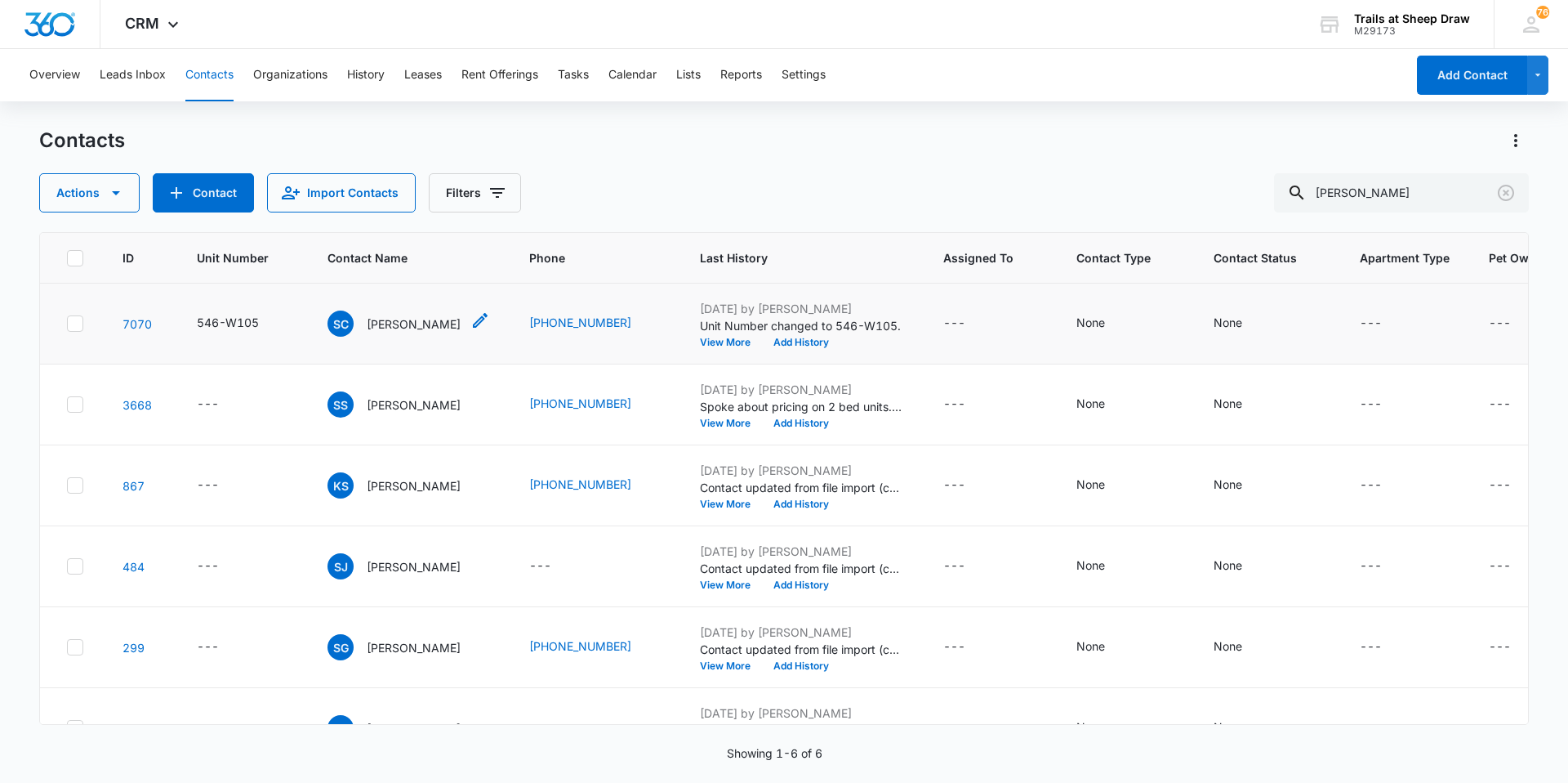
click at [394, 324] on p "Susan Cameron" at bounding box center [413, 323] width 94 height 17
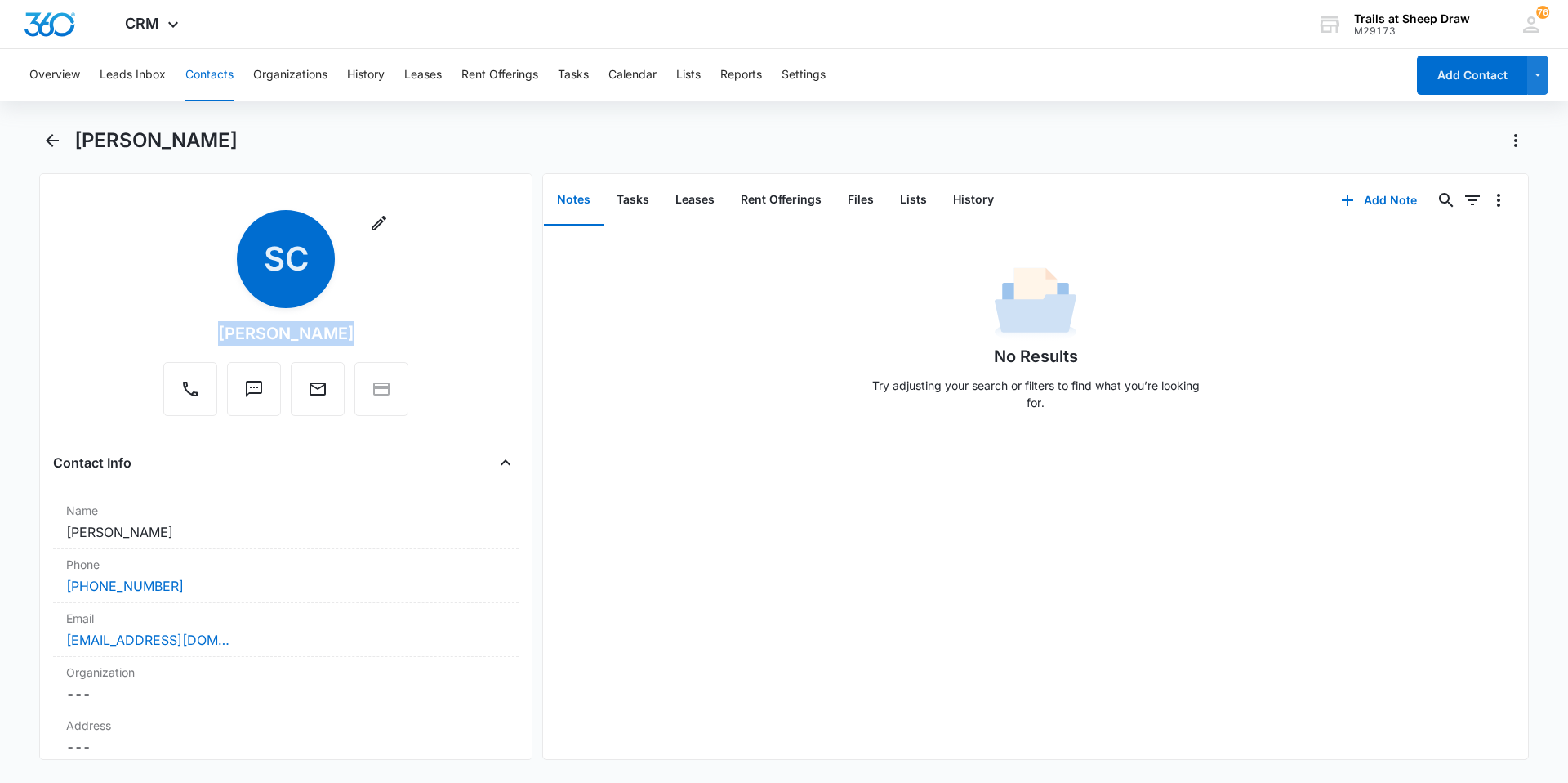
drag, startPoint x: 345, startPoint y: 340, endPoint x: 215, endPoint y: 337, distance: 130.0
click at [215, 337] on div "Remove SC Susan Cameron" at bounding box center [285, 313] width 244 height 206
copy div "Susan Cameron"
